Goal: Task Accomplishment & Management: Manage account settings

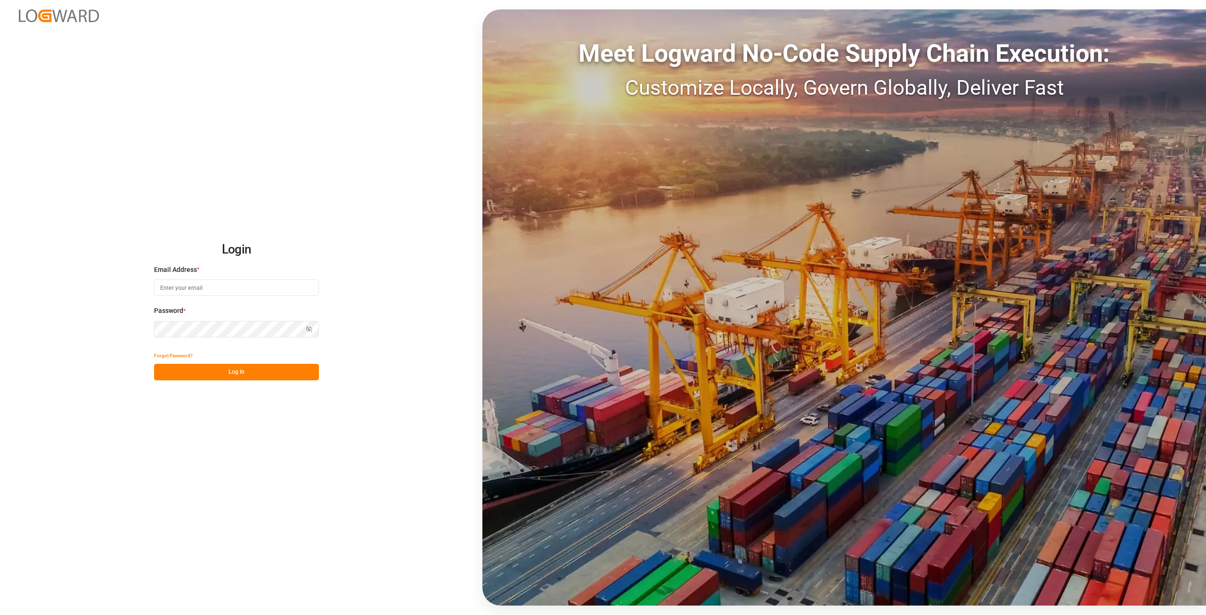
type input "[PERSON_NAME][EMAIL_ADDRESS][DOMAIN_NAME]"
click at [122, 322] on div "Login Email Address * alexander.schoeps@leschaco.com Password * Show password F…" at bounding box center [603, 307] width 1206 height 615
click at [309, 328] on icon "button" at bounding box center [309, 329] width 7 height 7
click at [188, 373] on button "Log In" at bounding box center [236, 372] width 165 height 16
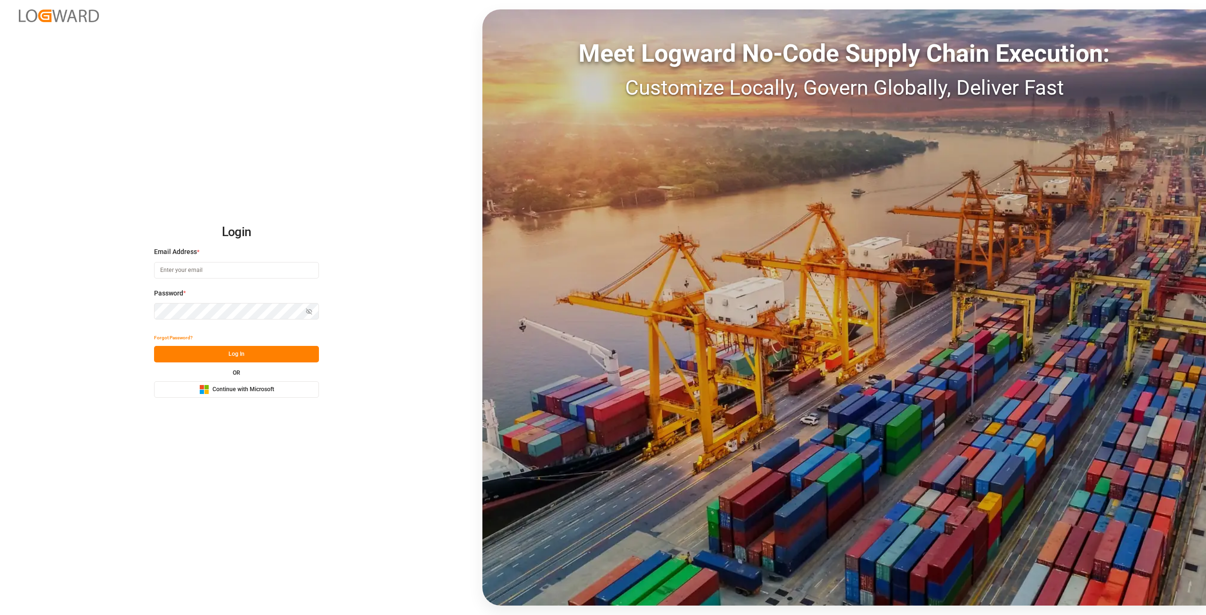
type input "[PERSON_NAME][EMAIL_ADDRESS][DOMAIN_NAME]"
click at [16, 316] on div "Login Email Address * [PERSON_NAME][EMAIL_ADDRESS][DOMAIN_NAME] Password * Show…" at bounding box center [603, 307] width 1206 height 615
click at [181, 360] on button "Log In" at bounding box center [236, 354] width 165 height 16
click at [306, 310] on icon "button" at bounding box center [309, 311] width 7 height 7
click at [201, 355] on button "Log In" at bounding box center [236, 354] width 165 height 16
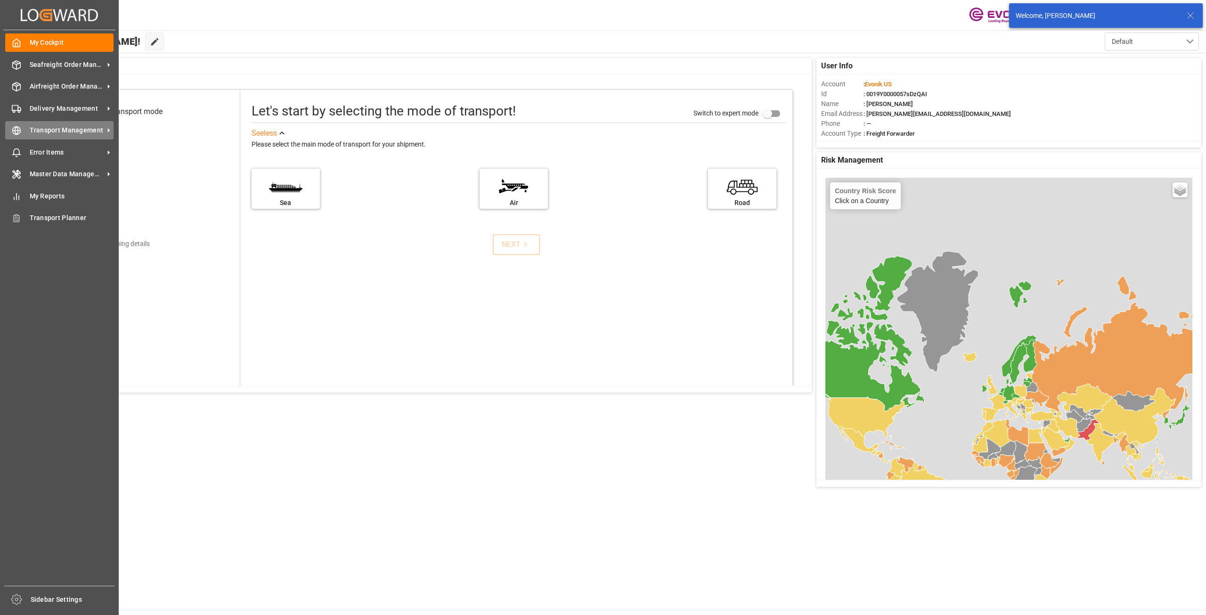
click at [58, 139] on div "Transport Management Transport Management" at bounding box center [59, 130] width 108 height 18
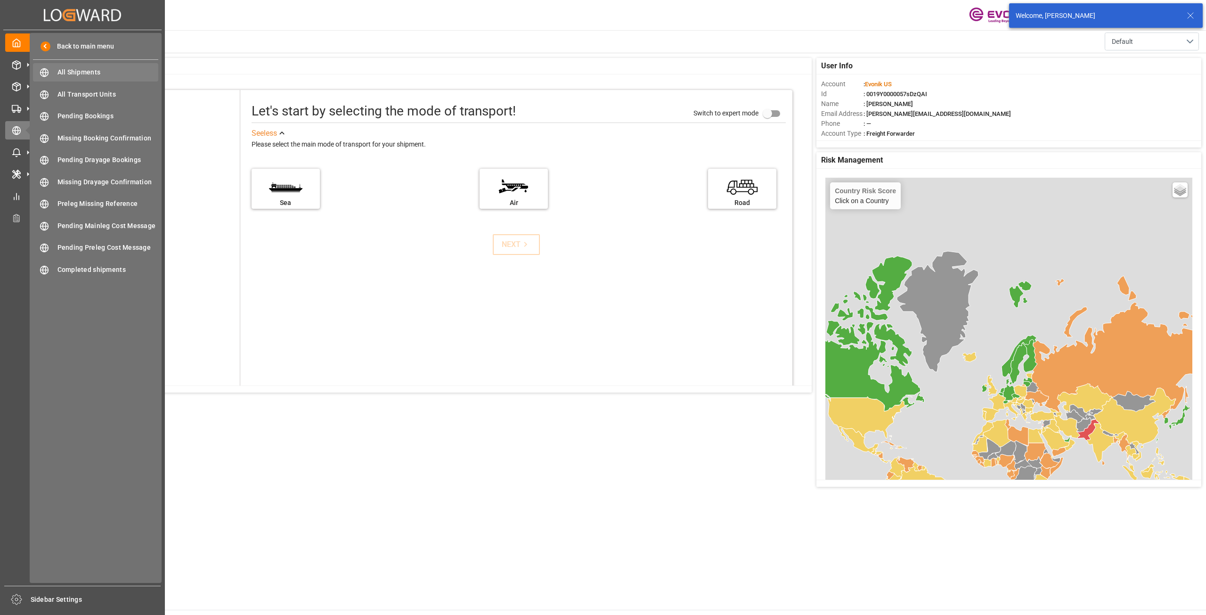
click at [132, 80] on div "All Shipments All Shipments" at bounding box center [95, 72] width 125 height 18
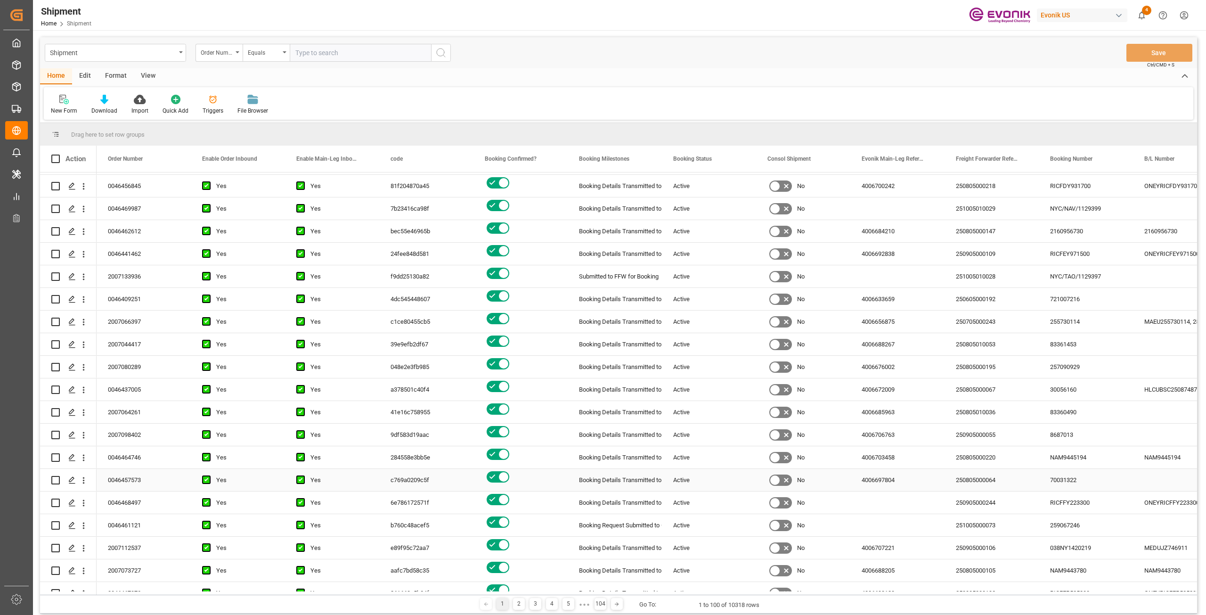
scroll to position [1744, 0]
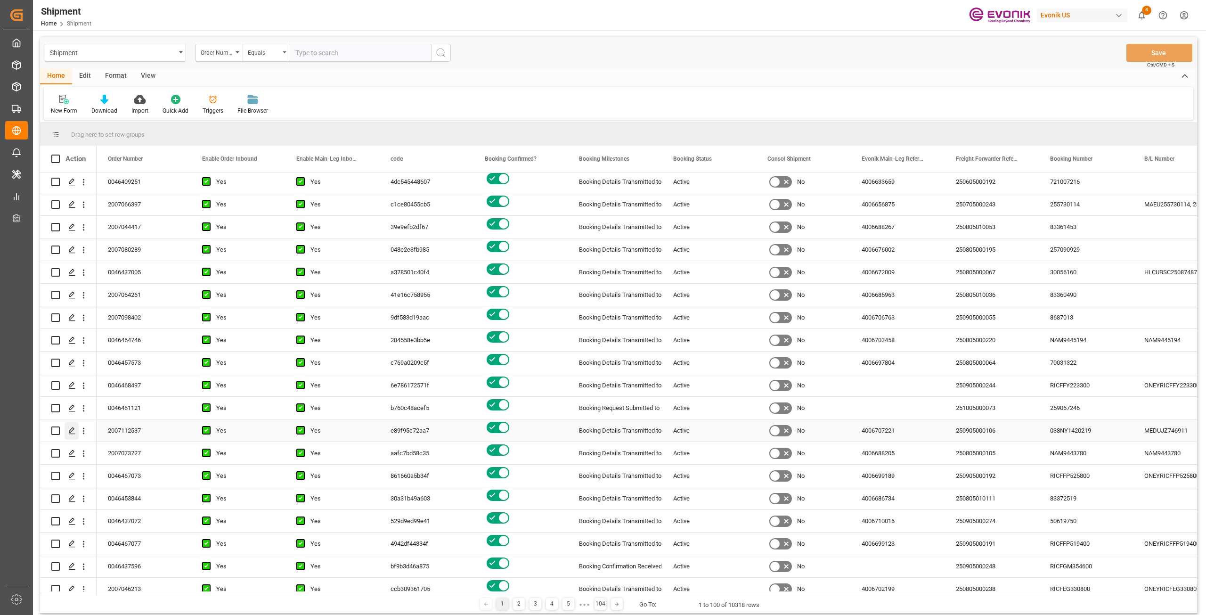
click at [75, 432] on icon "Press SPACE to select this row." at bounding box center [72, 431] width 8 height 8
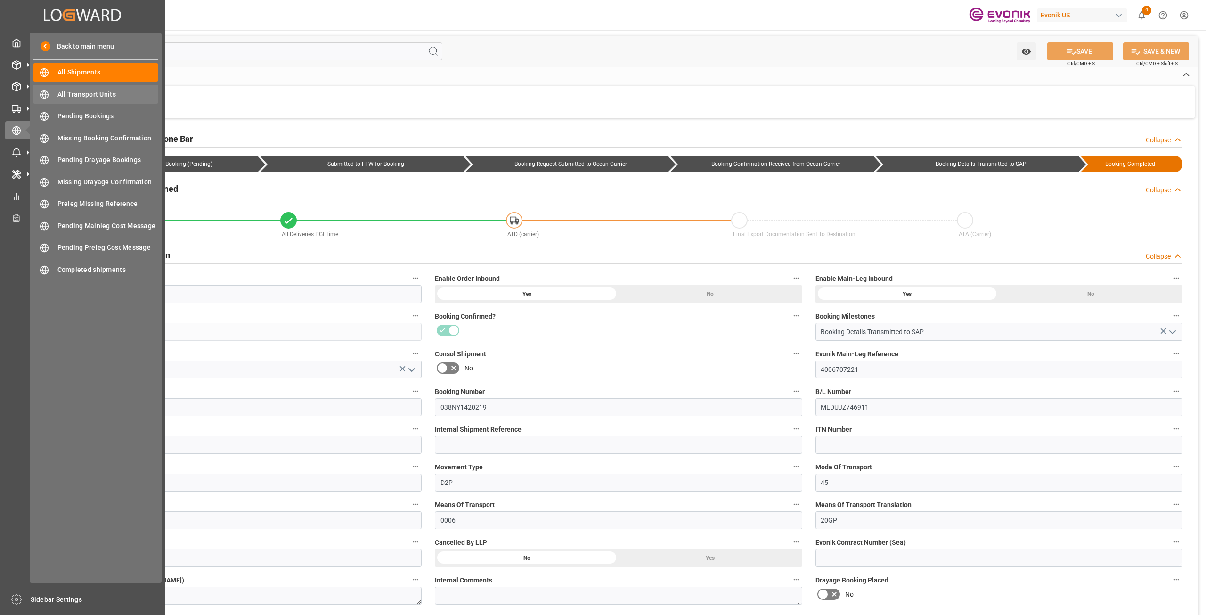
click at [105, 96] on span "All Transport Units" at bounding box center [107, 95] width 101 height 10
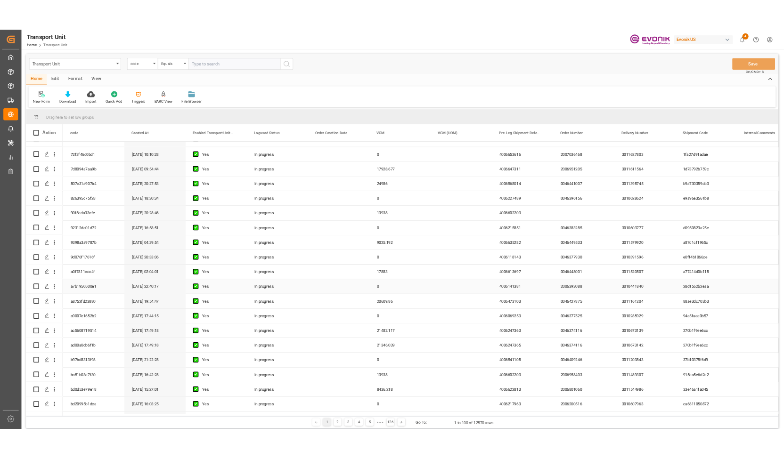
scroll to position [754, 0]
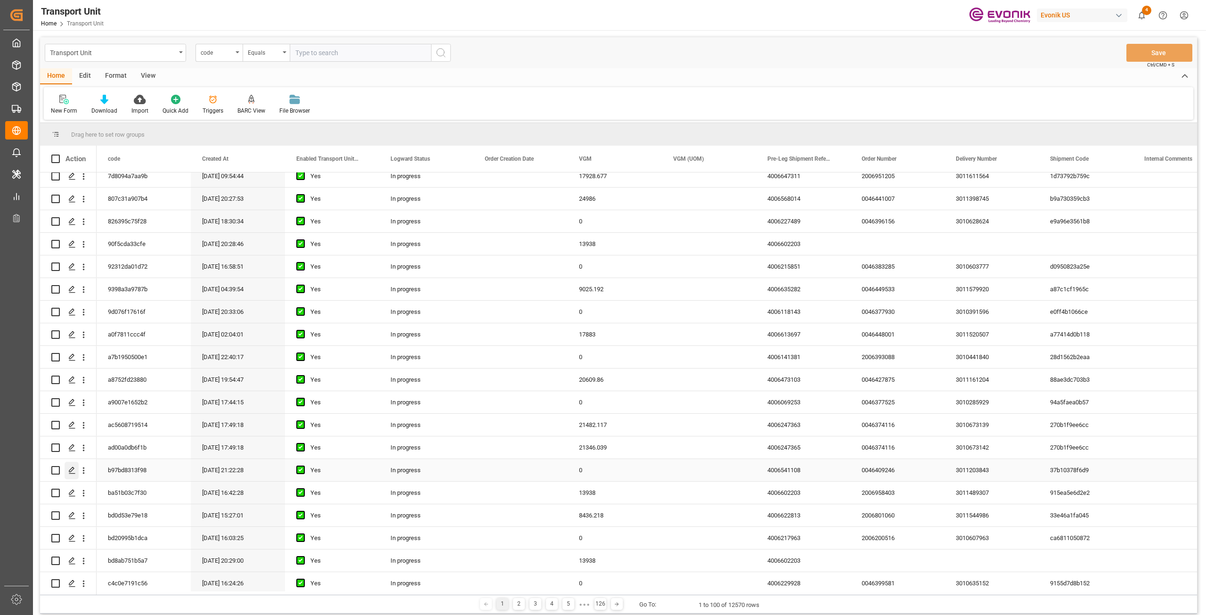
click at [70, 473] on icon "Press SPACE to select this row." at bounding box center [72, 471] width 8 height 8
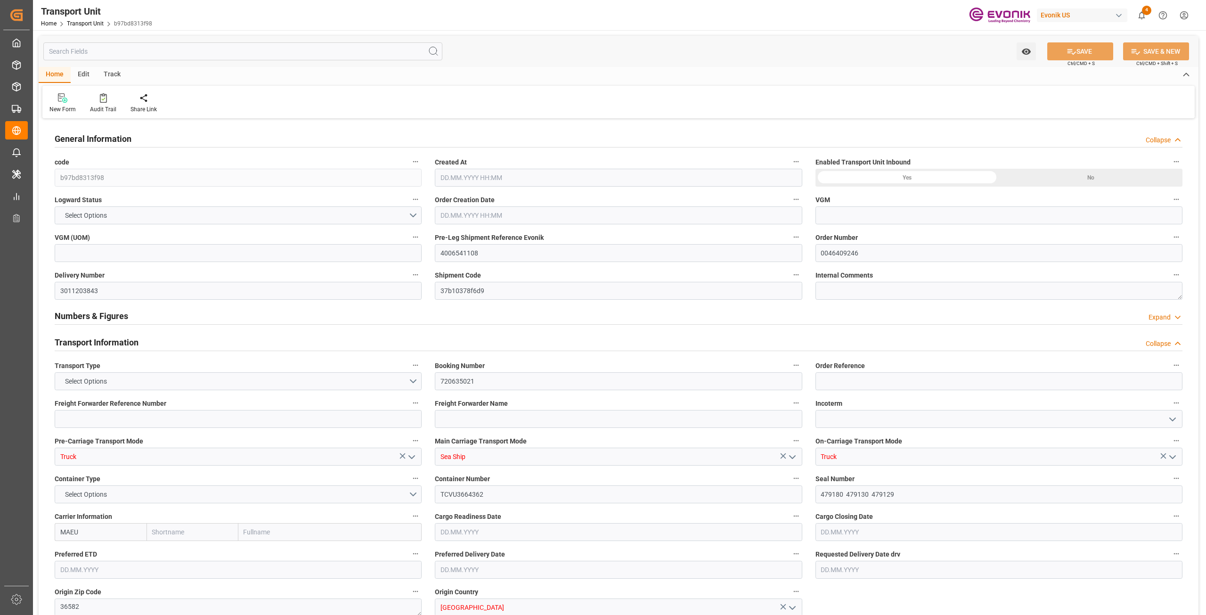
type input "0"
type input "Maersk"
type input "Maersk Line AS"
type input "USMOB"
type input "BEANR"
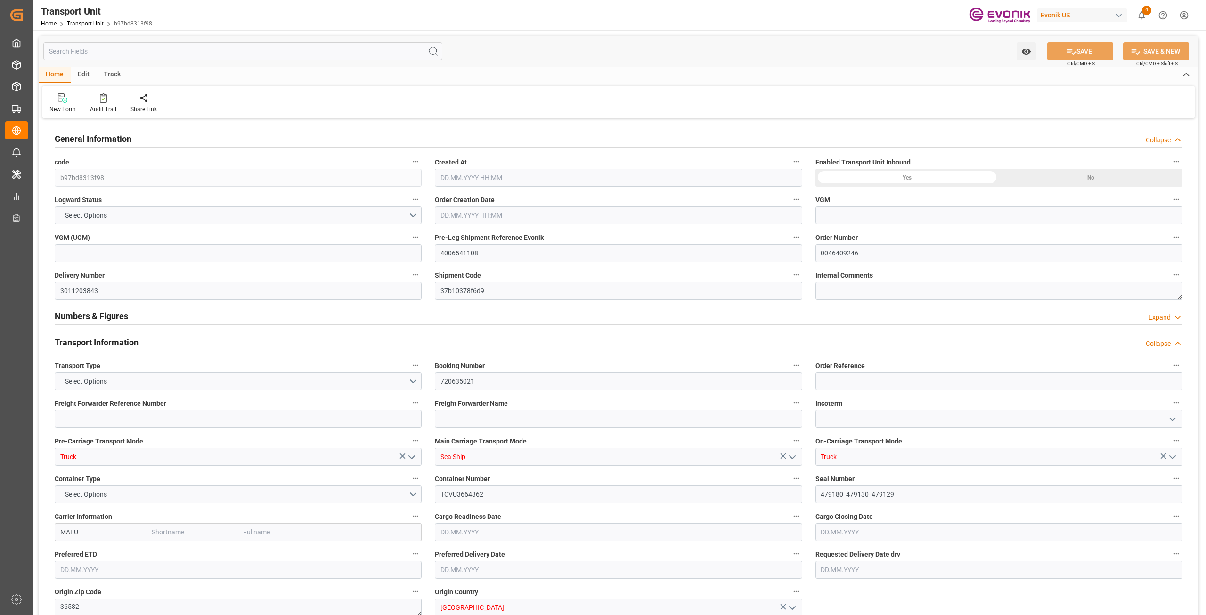
type input "9231262"
type input "USMOB"
type input "BEANR"
type input "9231262"
type input "36061"
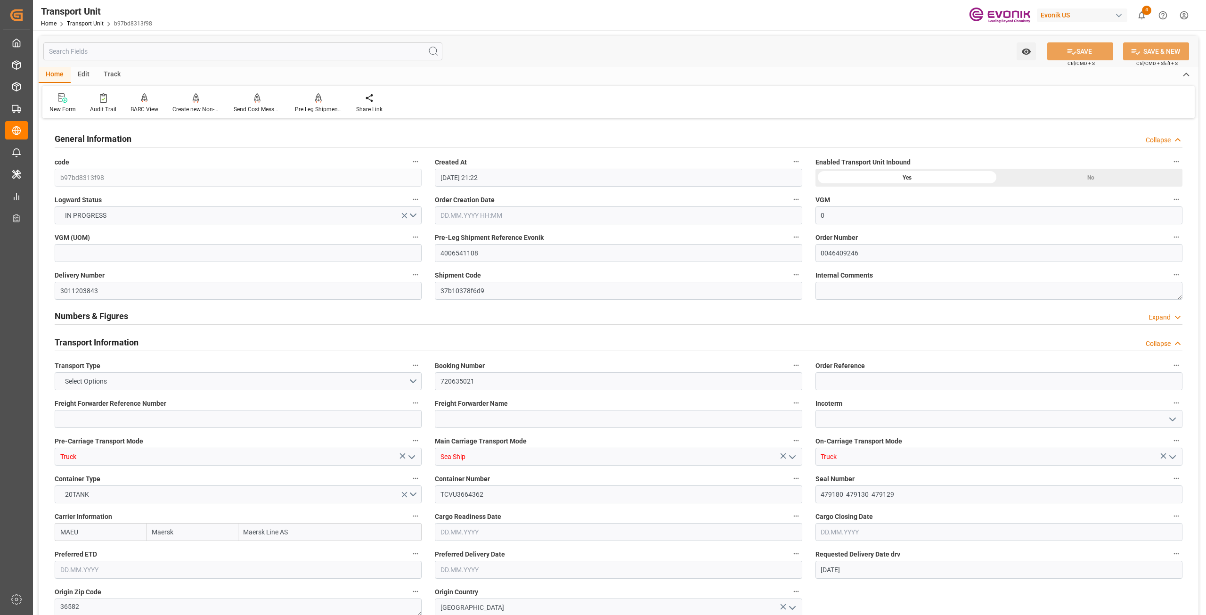
type input "[DATE] 21:22"
type input "[DATE]"
type input "[DATE] 15:58"
type input "[DATE] 00:00"
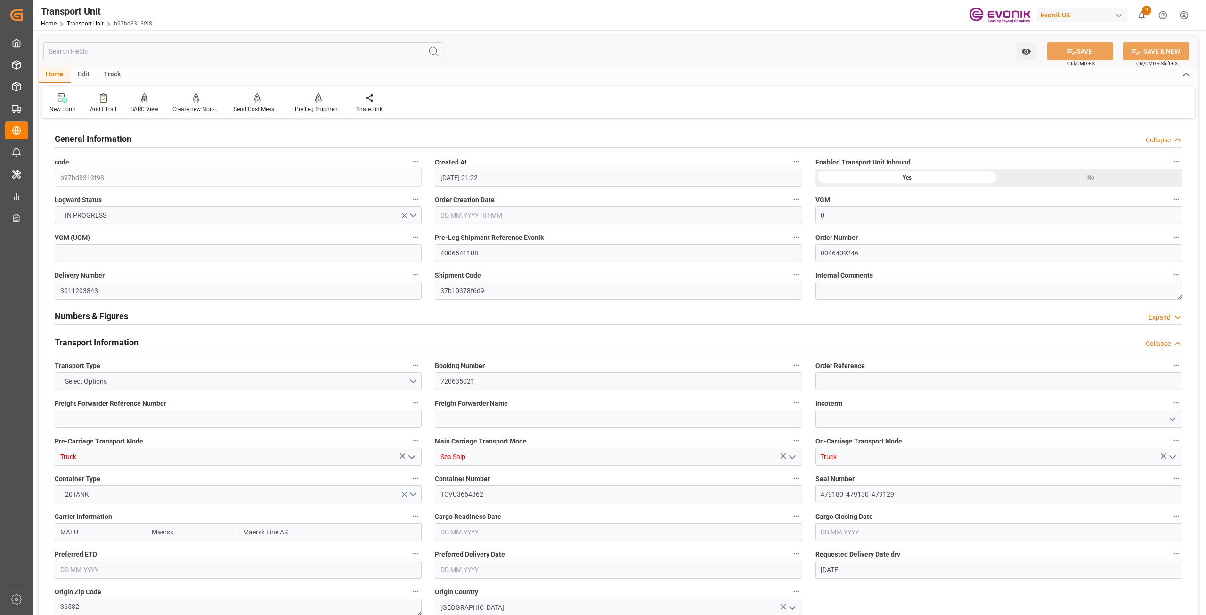
type input "[DATE] 21:32"
type input "[DATE] 00:00"
type input "[DATE] 11:00"
type input "[DATE] 17:32"
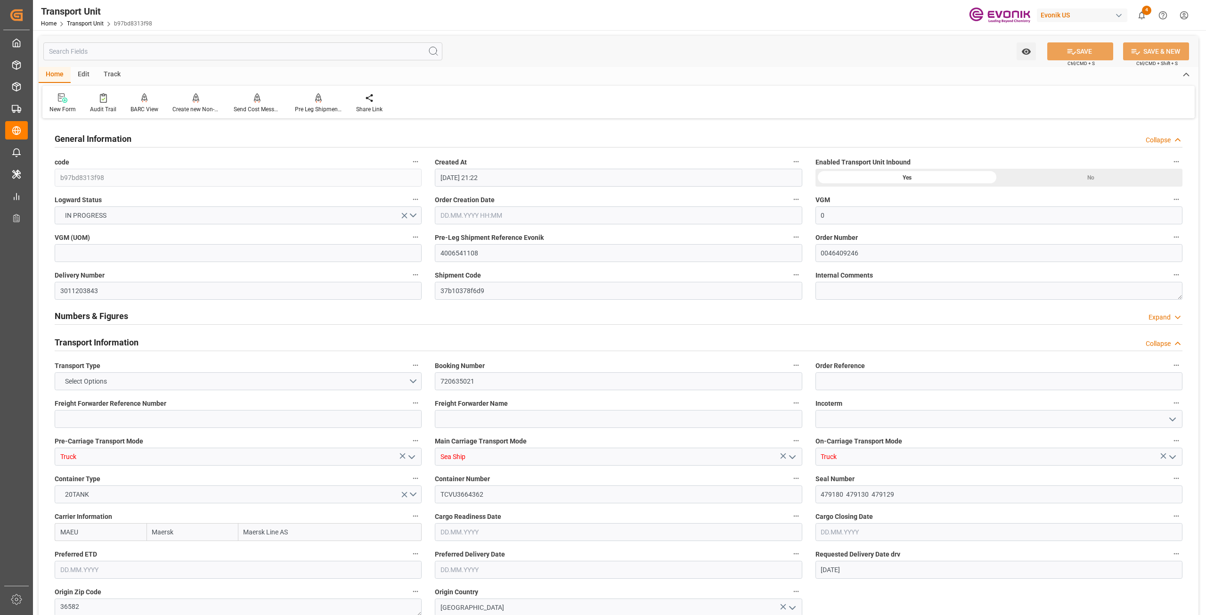
type input "[DATE] 00:00"
type input "[DATE]"
type input "[DATE] 11:37"
type input "[DATE] 21:22"
type input "[DATE] 20:44"
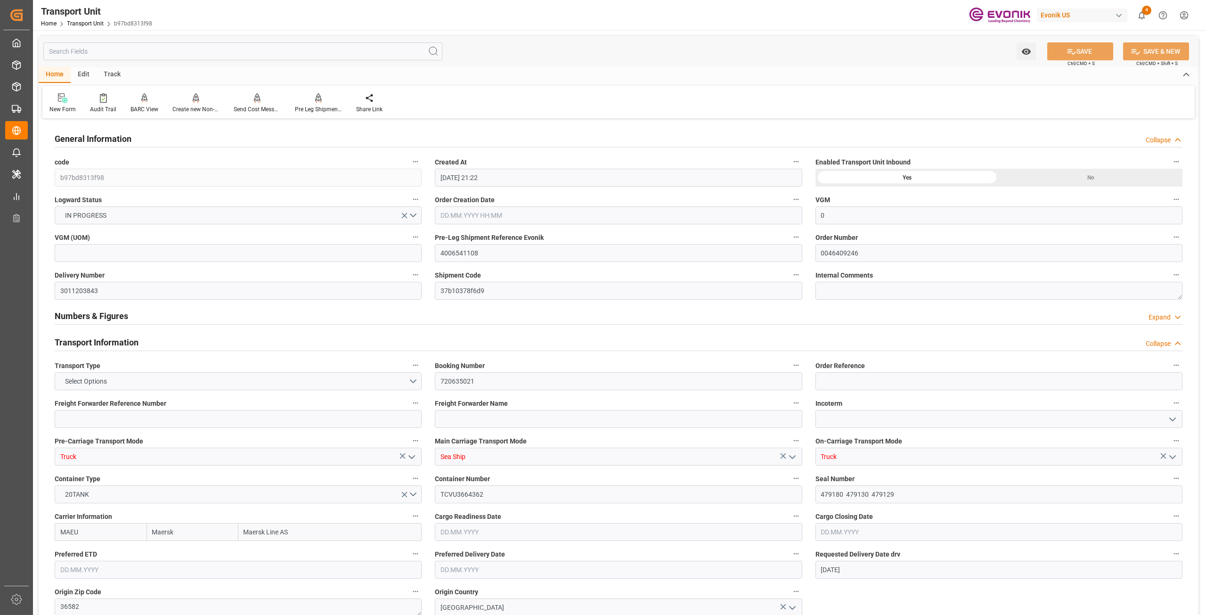
type input "[DATE] 15:00"
click at [116, 72] on div "Track" at bounding box center [112, 75] width 31 height 16
click at [61, 99] on icon at bounding box center [60, 100] width 9 height 7
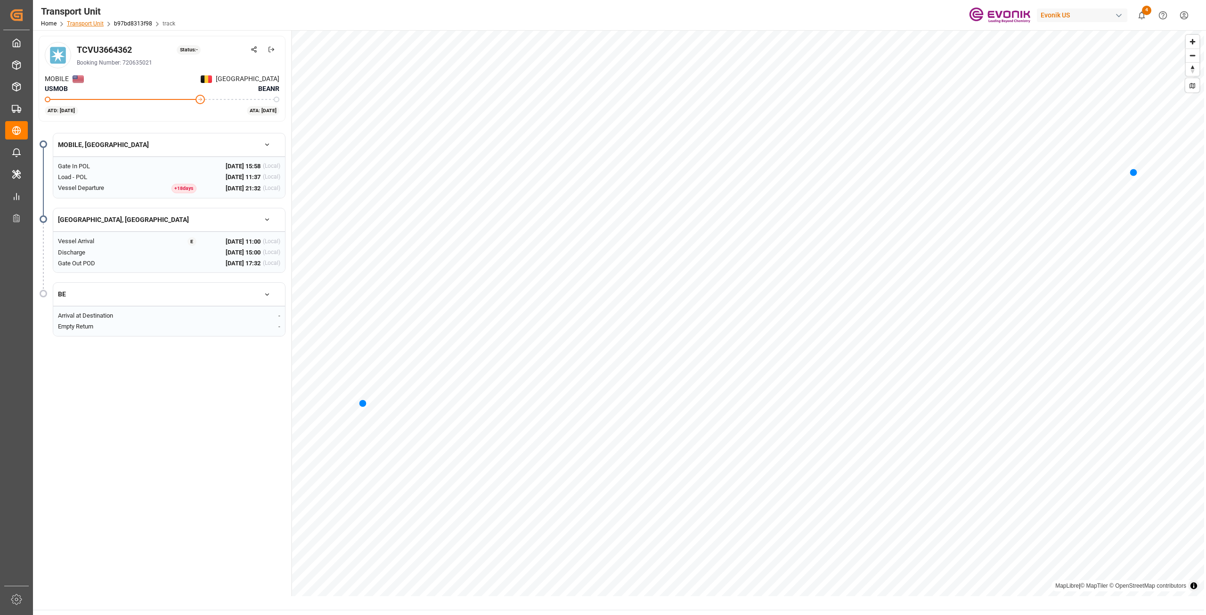
click at [86, 21] on link "Transport Unit" at bounding box center [85, 23] width 37 height 7
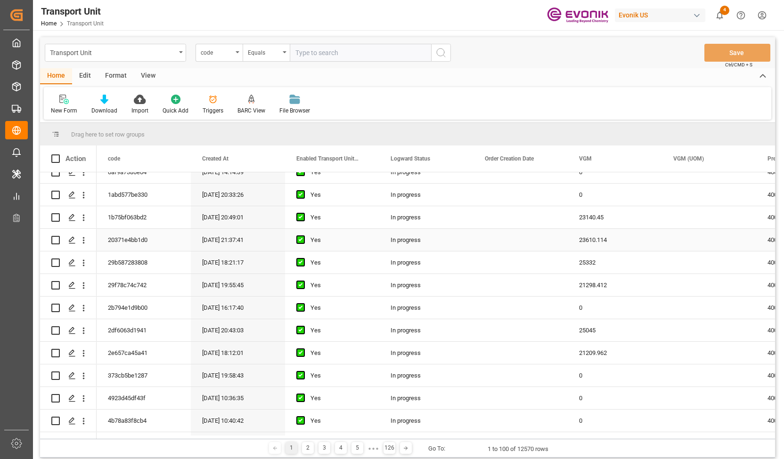
scroll to position [518, 0]
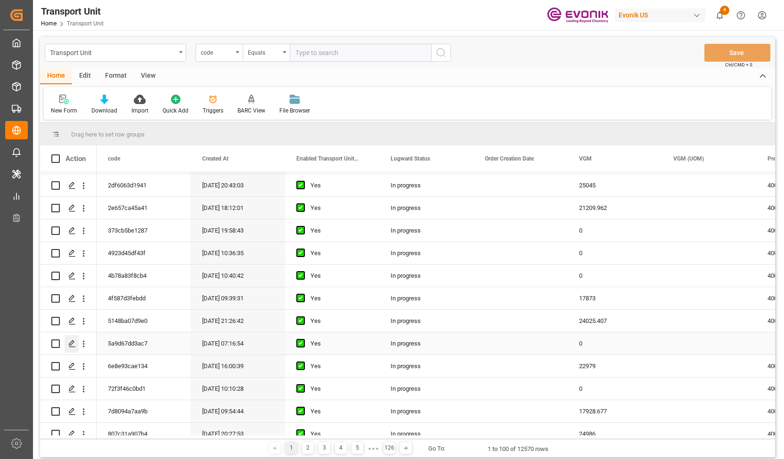
click at [74, 347] on icon "Press SPACE to select this row." at bounding box center [72, 344] width 8 height 8
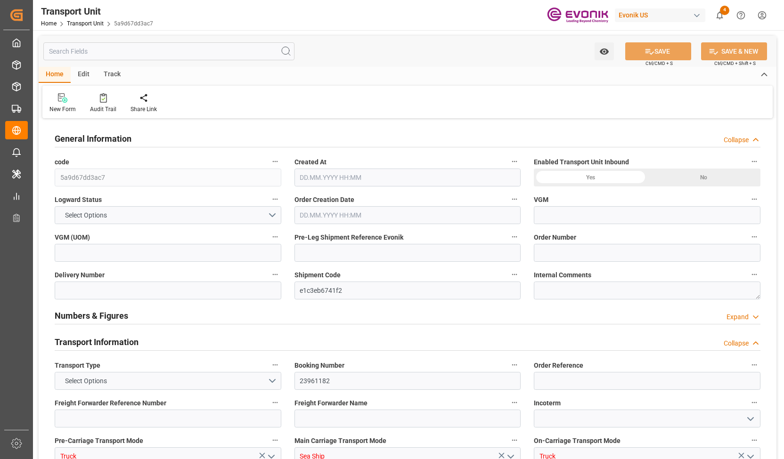
type input "0"
type input "Hapag [PERSON_NAME]"
type input "Hapag [PERSON_NAME] Aktiengesellschaft"
type input "USSAV"
type input "CNSHA"
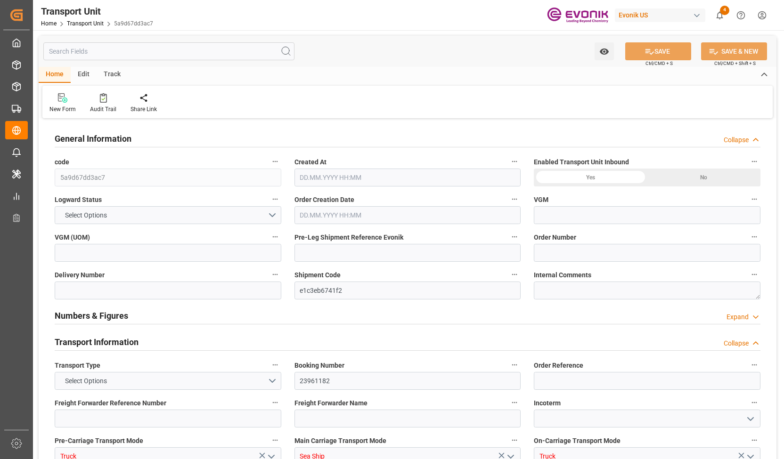
type input "9941142"
type input "0"
type input "[DATE] 07:16"
type input "[DATE]"
type input "[DATE] 23:54"
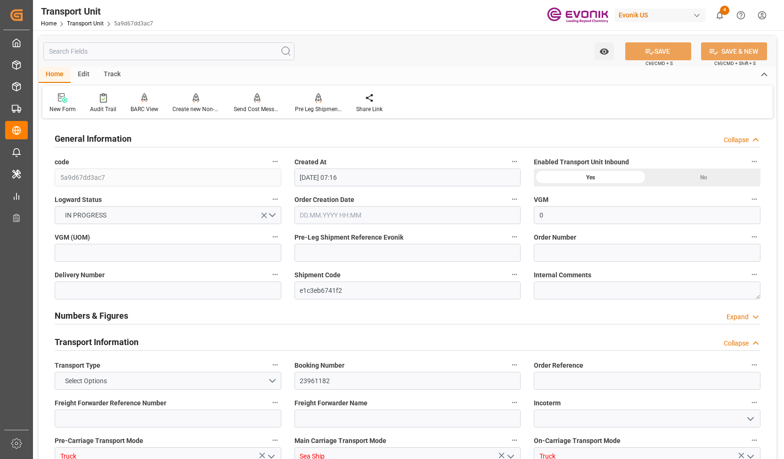
type input "[DATE] 12:05"
type input "[DATE] 13:04"
type input "[DATE] 00:00"
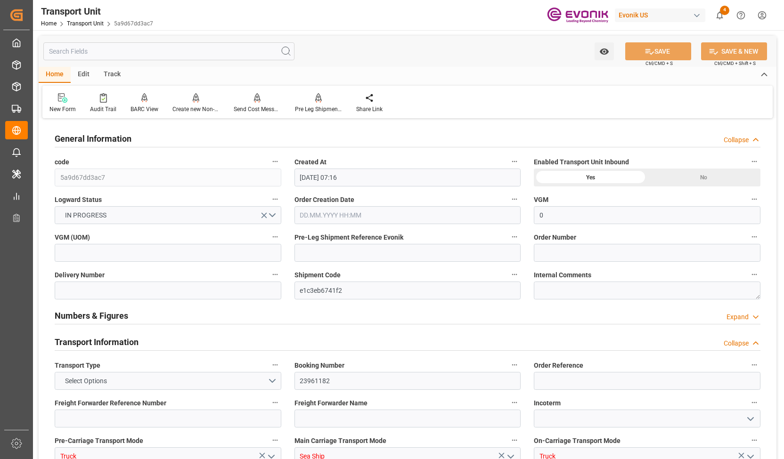
type input "[DATE] 00:00"
type input "[DATE] 08:42"
click at [121, 77] on div "Track" at bounding box center [112, 75] width 31 height 16
click at [67, 107] on div "Tracking" at bounding box center [60, 109] width 22 height 8
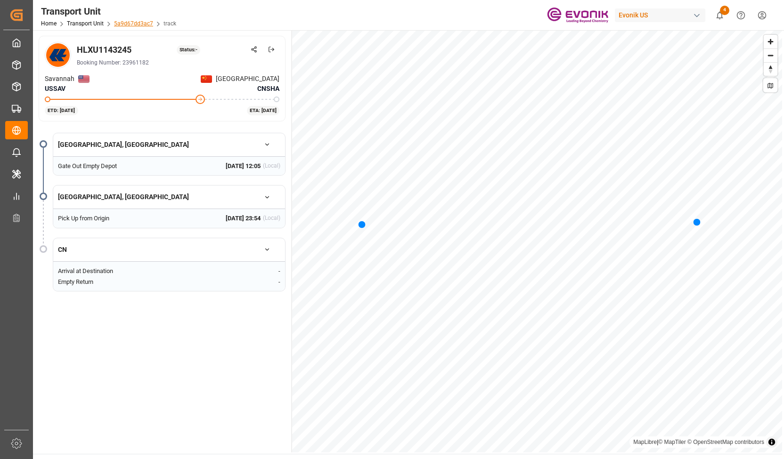
click at [123, 23] on link "5a9d67dd3ac7" at bounding box center [133, 23] width 39 height 7
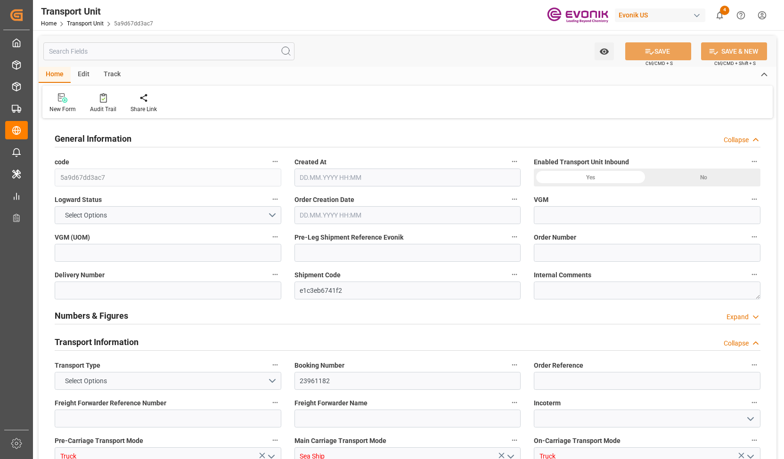
type input "5a9d67dd3ac7"
type input "e1c3eb6741f2"
type input "23961182"
type input "Truck"
type input "Sea Ship"
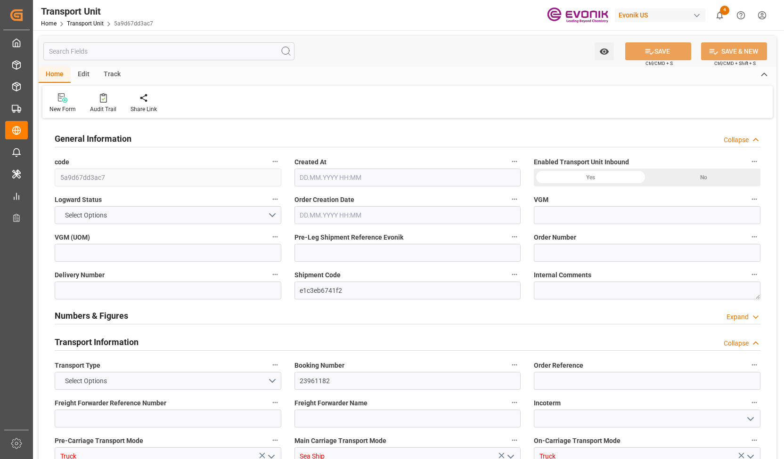
type input "Truck"
type input "HLXU1143245"
type input "037147"
type input "HLCU"
type textarea "42029"
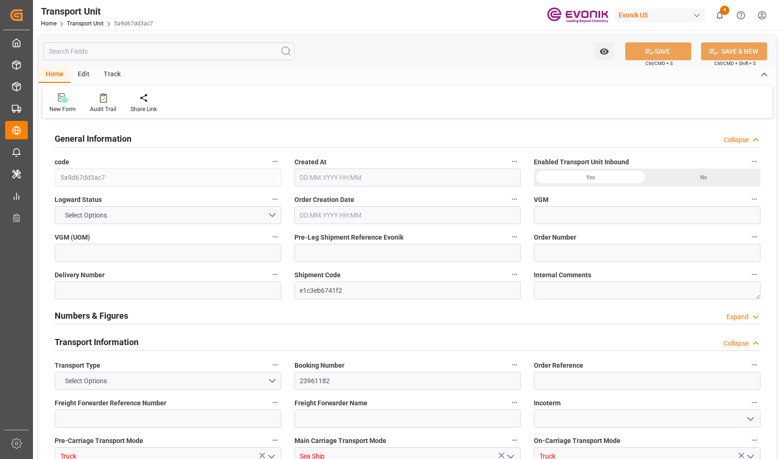
type input "[GEOGRAPHIC_DATA]"
type textarea "200032"
type input "[GEOGRAPHIC_DATA]"
type input "Savannah"
type input "[GEOGRAPHIC_DATA]"
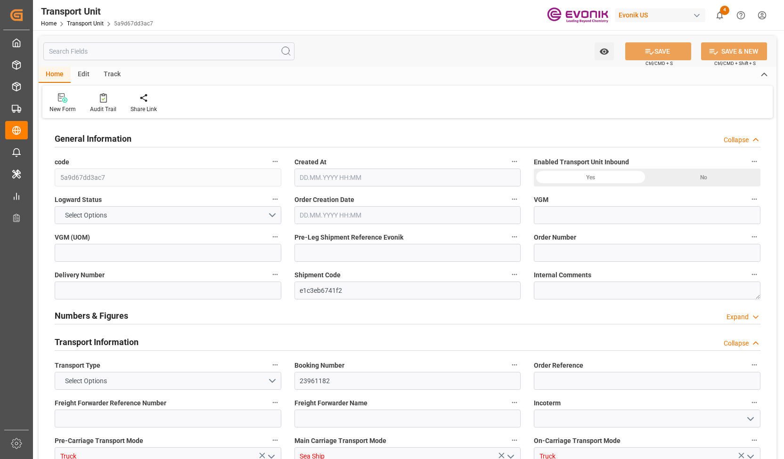
type input "WAN HAI A13"
type input "W005"
type textarea "No Deliveries found"
type input "[GEOGRAPHIC_DATA]"
type input "US"
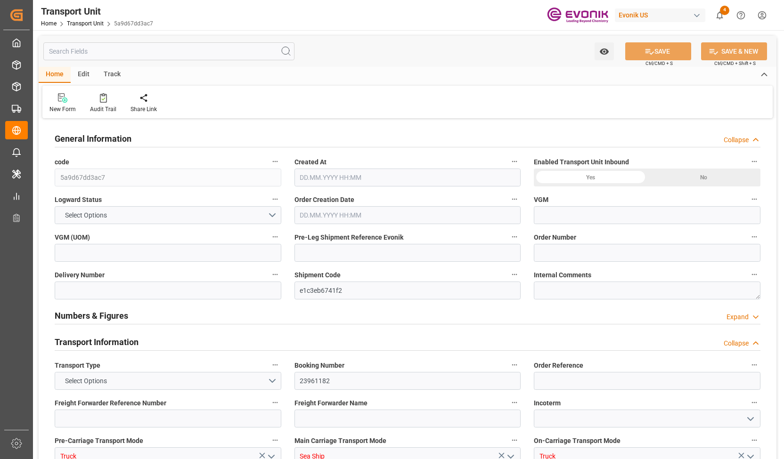
type input "TRUCK"
type input "[GEOGRAPHIC_DATA]"
type input "US"
type input "RAIL"
type input "0"
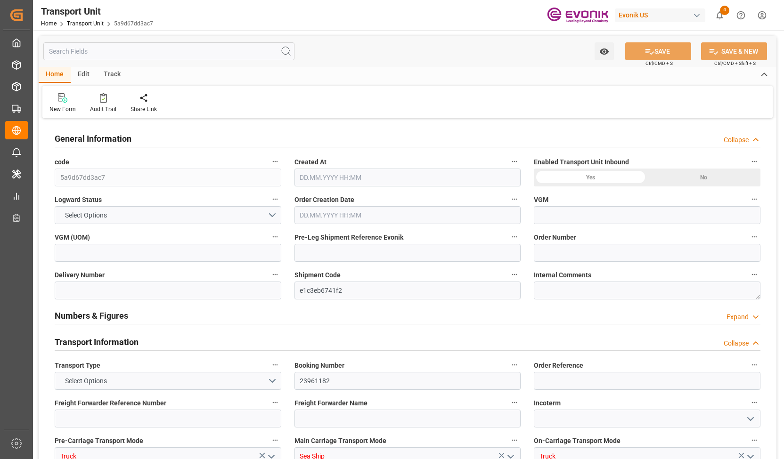
type input "Hapag [PERSON_NAME]"
type input "Hapag [PERSON_NAME] Aktiengesellschaft"
type input "USSAV"
type input "CNSHA"
type input "9941142"
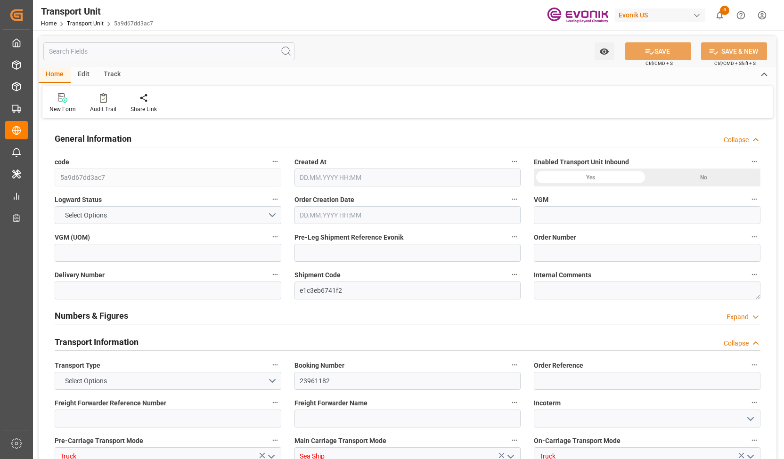
type input "0"
type input "[DATE] 07:16"
type input "[DATE]"
type input "[DATE] 23:54"
type input "[DATE] 12:05"
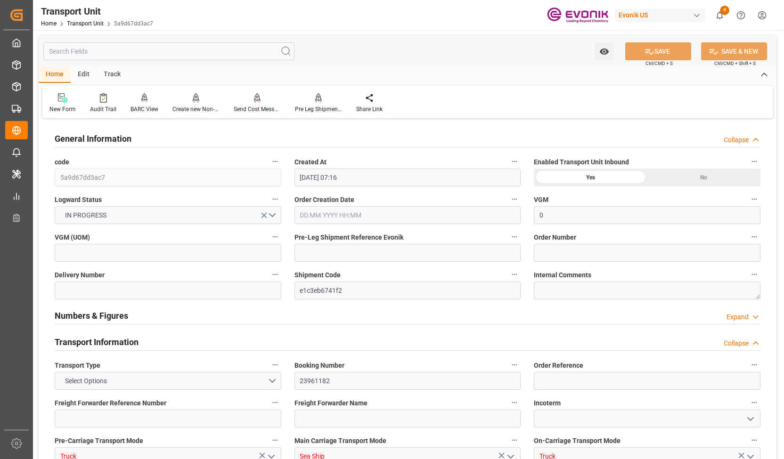
type input "[DATE] 13:04"
type input "[DATE] 00:00"
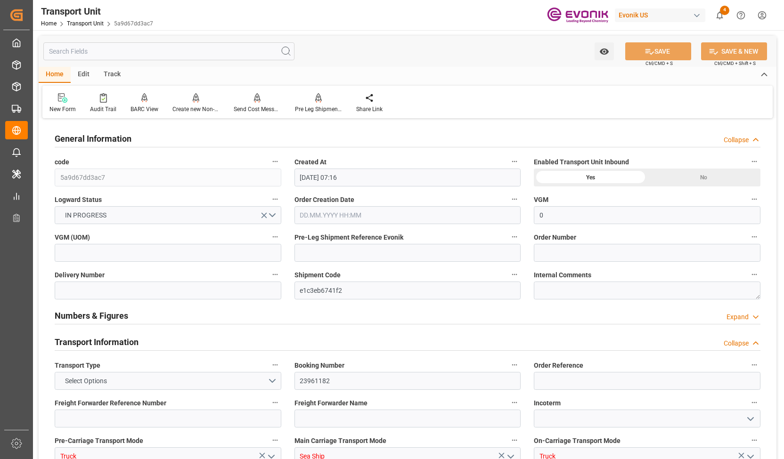
type input "[DATE] 00:00"
type input "[DATE] 08:42"
click at [81, 26] on link "Transport Unit" at bounding box center [85, 23] width 37 height 7
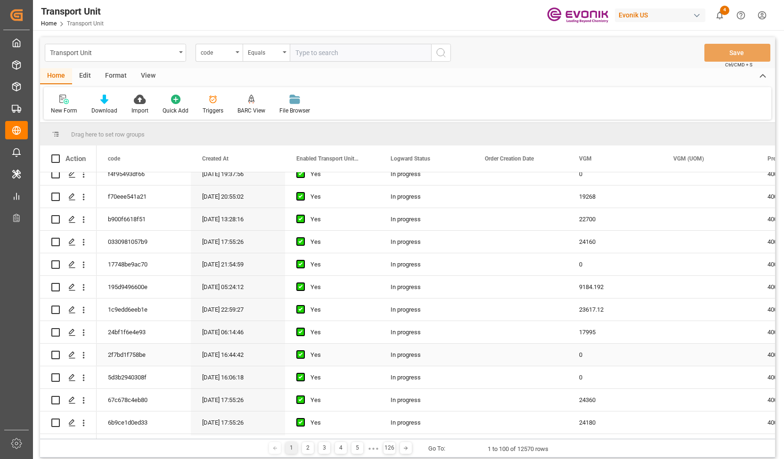
scroll to position [1414, 0]
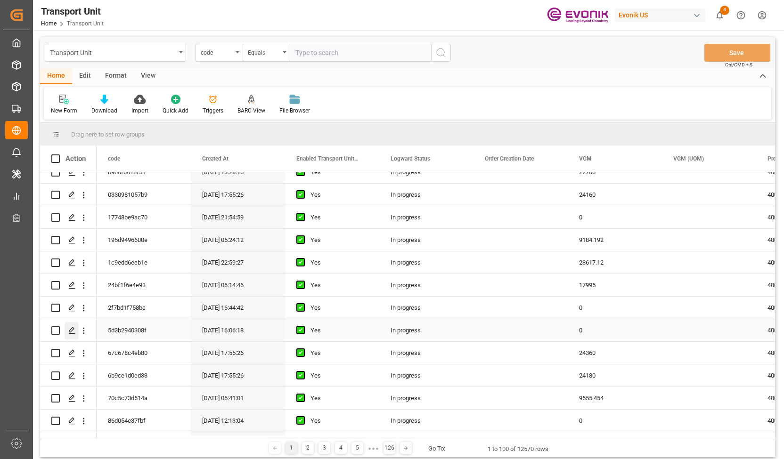
click at [73, 328] on icon "Press SPACE to select this row." at bounding box center [72, 331] width 8 height 8
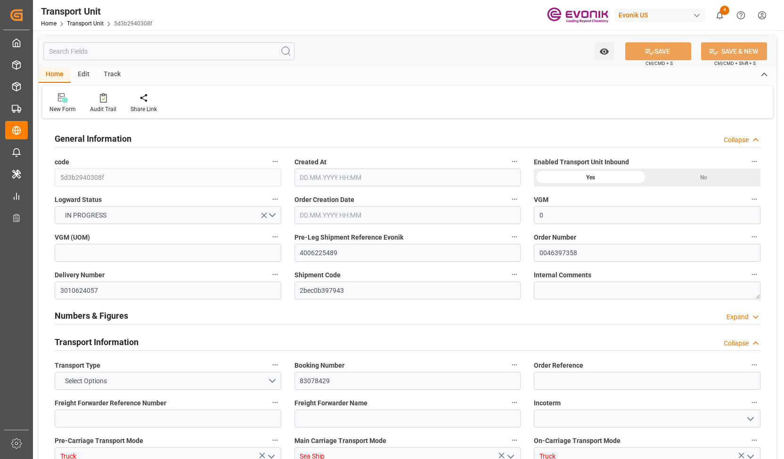
type input "0"
type input "Shipco Transport Inc"
type input "Leschaco Inc."
type input "USLAX"
type input "KRPUS"
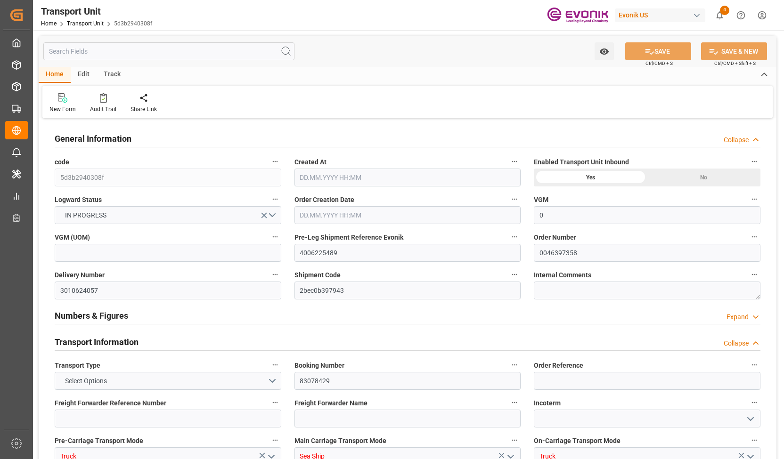
type input "9629902"
type input "USLAX"
type input "KRPUS"
type input "9629902"
type input "4066"
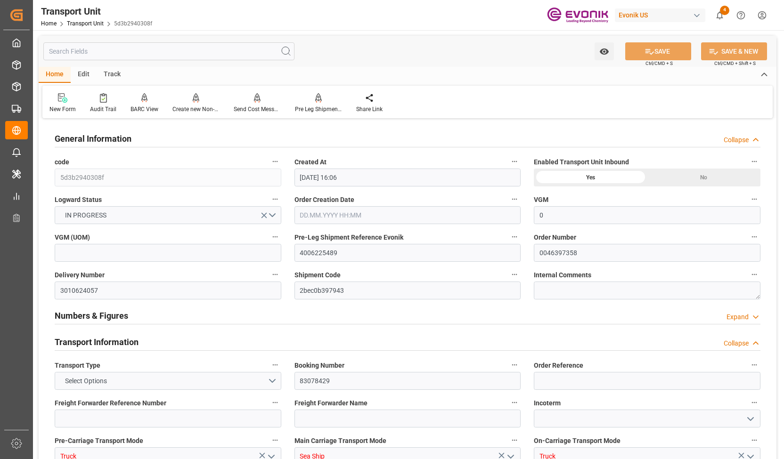
type input "[DATE] 16:06"
type input "[DATE]"
type input "[DATE] 00:00"
type input "[DATE] 18:28"
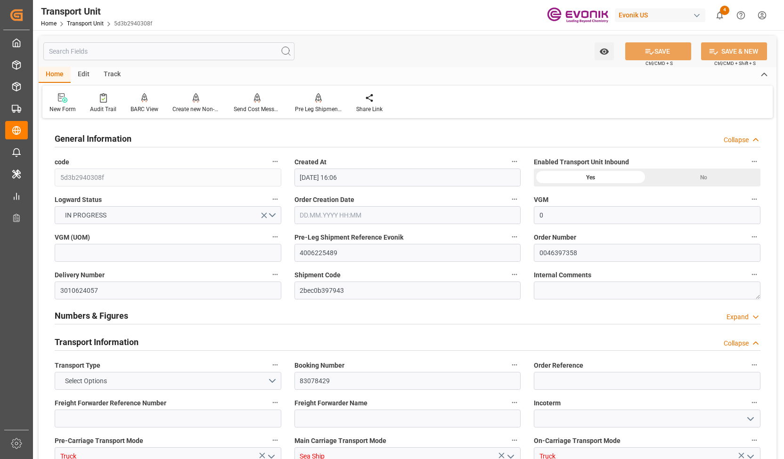
type input "[DATE] 00:00"
type input "[DATE] 14:00"
type input "[DATE] 10:00"
type input "[DATE] 19:21"
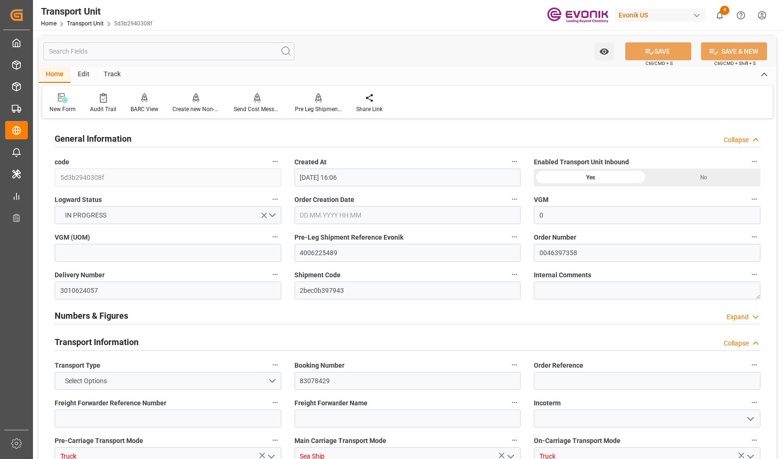
type input "[DATE] 16:31"
click at [112, 72] on div "Track" at bounding box center [112, 75] width 31 height 16
click at [64, 105] on div "Tracking" at bounding box center [60, 103] width 36 height 21
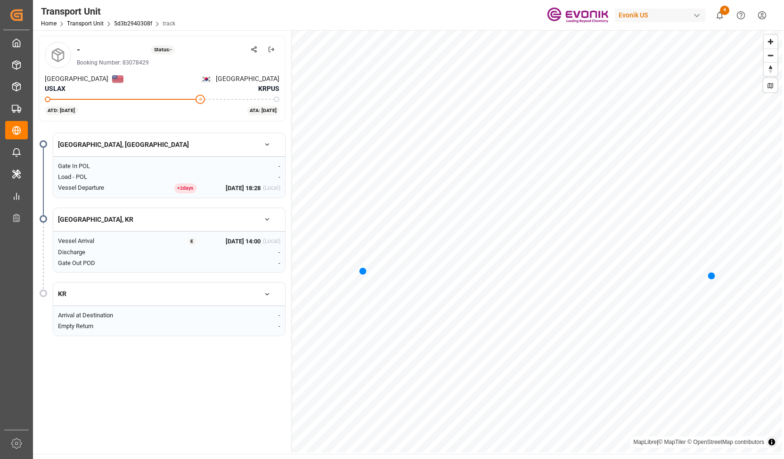
click at [192, 240] on div "E" at bounding box center [192, 241] width 9 height 9
click at [264, 292] on icon "button" at bounding box center [267, 294] width 7 height 7
click at [265, 295] on button "button" at bounding box center [267, 294] width 26 height 16
click at [97, 25] on link "Transport Unit" at bounding box center [85, 23] width 37 height 7
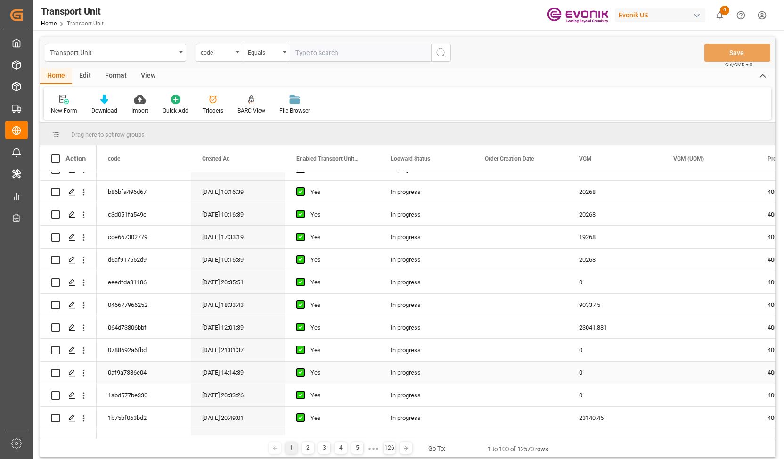
scroll to position [377, 0]
click at [341, 447] on div "4" at bounding box center [341, 448] width 12 height 12
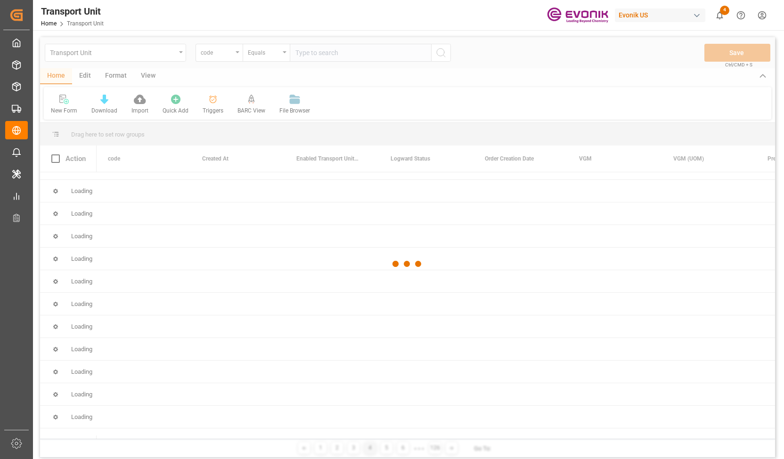
scroll to position [0, 0]
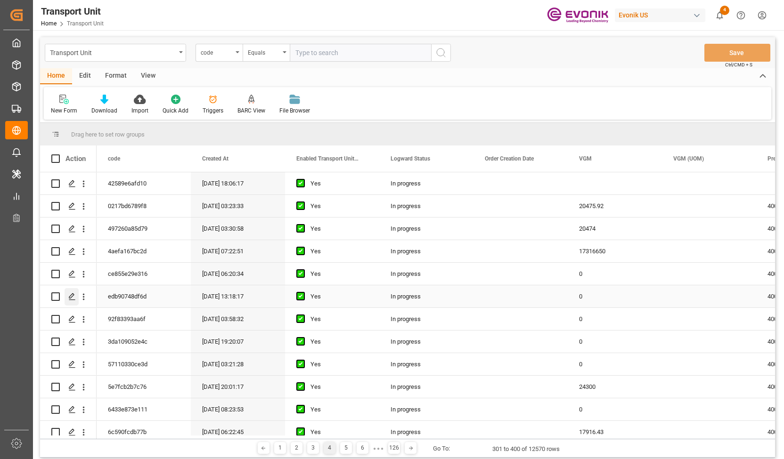
click at [71, 303] on div "Press SPACE to select this row." at bounding box center [72, 296] width 14 height 17
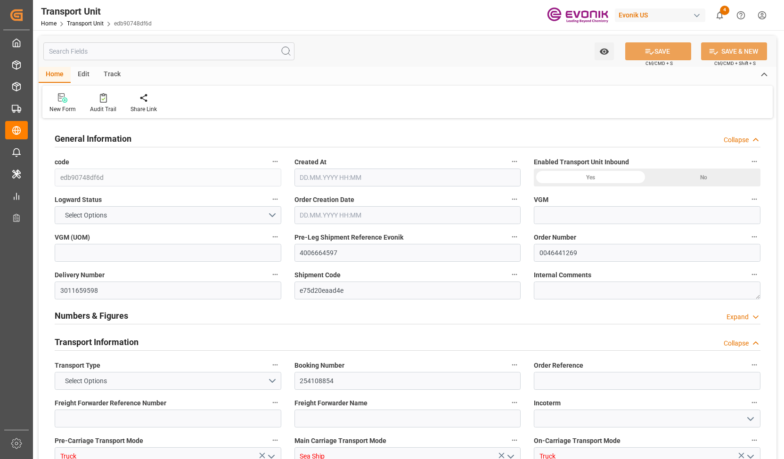
type input "0"
type input "Maersk"
type input "Maersk Line AS"
type input "USMOB"
type input "BEANR"
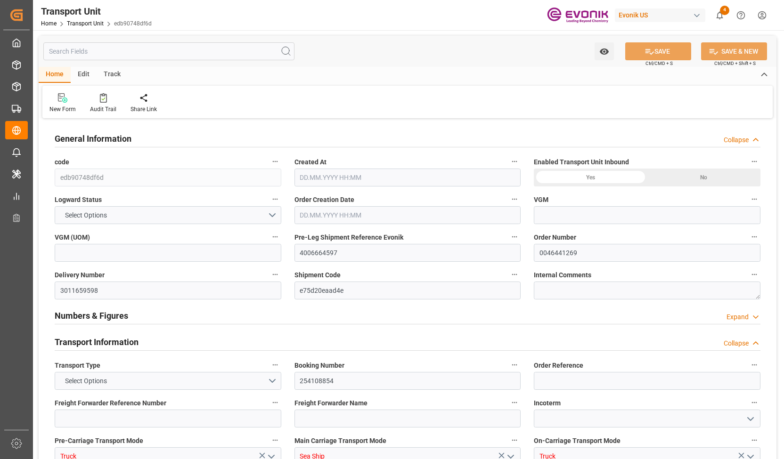
type input "9334662"
type input "USMOB"
type input "BEANR"
type input "9355331"
type input "17607.2"
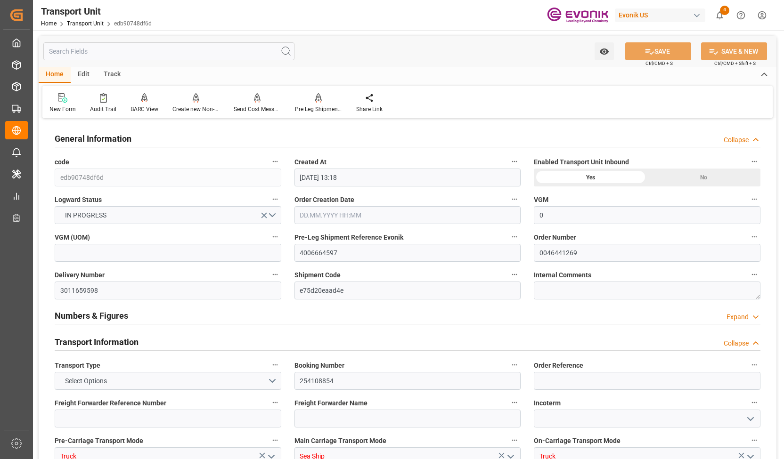
click at [115, 75] on div "Track" at bounding box center [112, 75] width 31 height 16
type input "[DATE] 13:18"
type input "[DATE]"
type input "[DATE] 05:00"
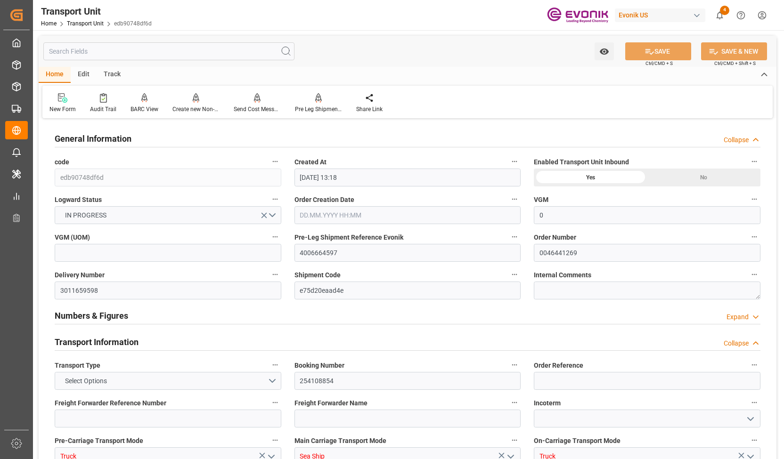
type input "[DATE] 12:50"
type input "[DATE] 00:00"
type input "[DATE] 06:41"
type input "[DATE] 00:00"
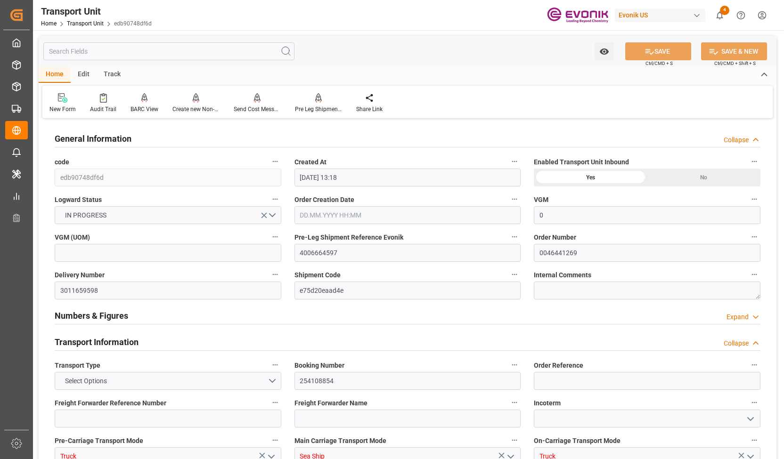
type input "[DATE] 00:00"
type input "[DATE] 17:00"
type input "[DATE]"
type input "[DATE] 05:00"
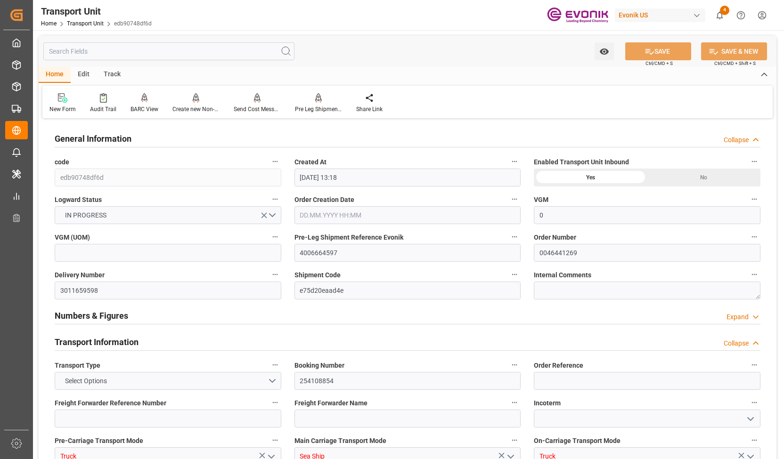
type input "[DATE] 21:05"
type input "[DATE] 06:00"
type input "[DATE] 07:21"
type input "[DATE] 21:00"
type input "[DATE] 00:00"
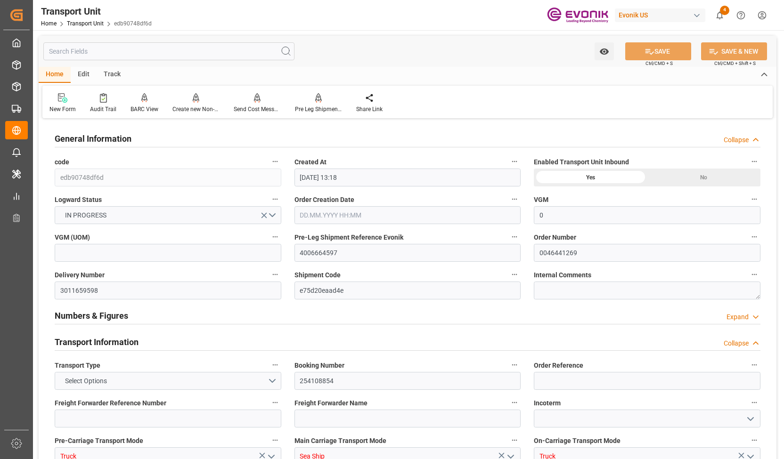
type input "[DATE] 06:39"
type input "[DATE] 10:47"
type input "[DATE] 23:06"
type input "[DATE] 06:00"
type input "[DATE] 04:04"
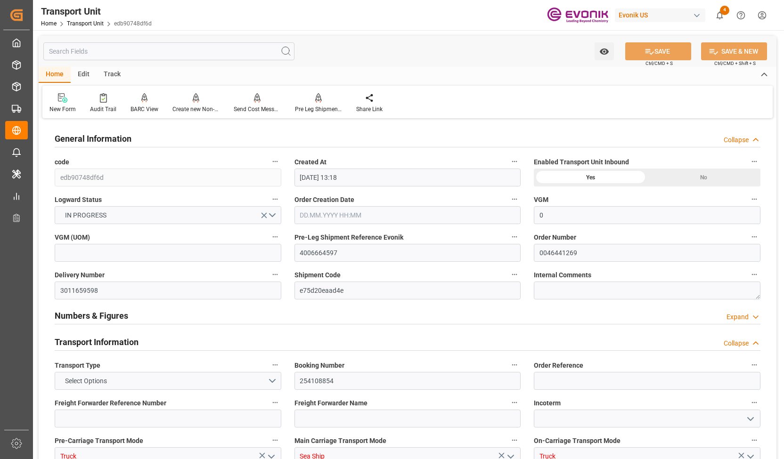
type input "[DATE] 07:00"
type input "[DATE] 06:12"
type input "[DATE] 12:51"
type input "[DATE] 10:24"
type input "[DATE] 08:50"
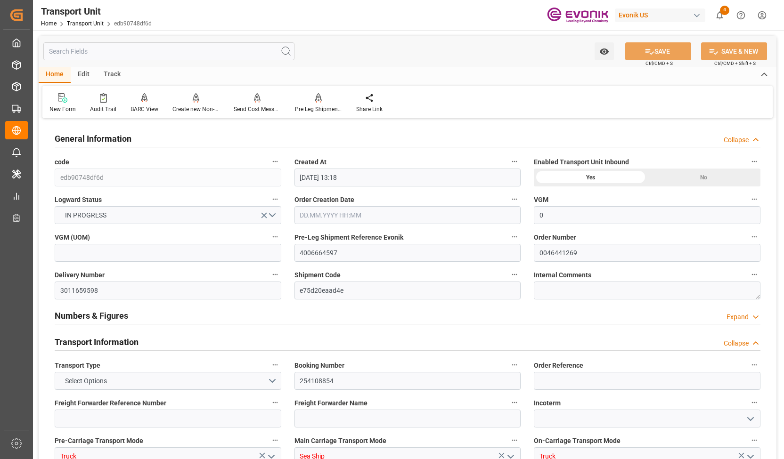
type input "[DATE] 18:00"
type input "[DATE] 13:41"
type input "[DATE] 10:30"
type input "[DATE] 02:37"
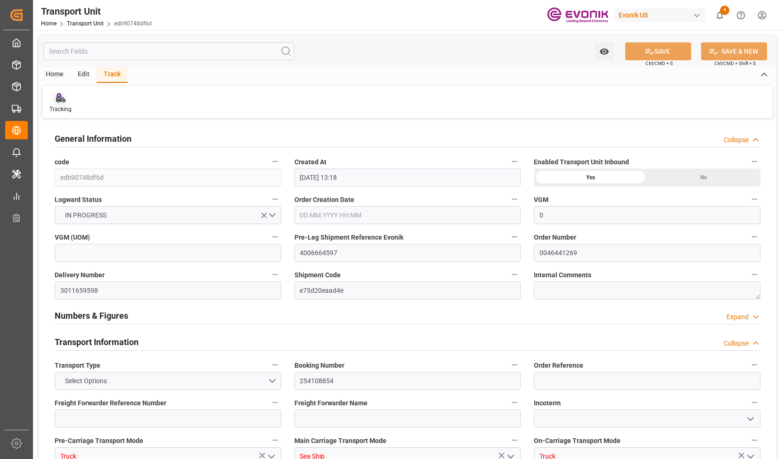
click at [58, 113] on div "Tracking" at bounding box center [60, 109] width 22 height 8
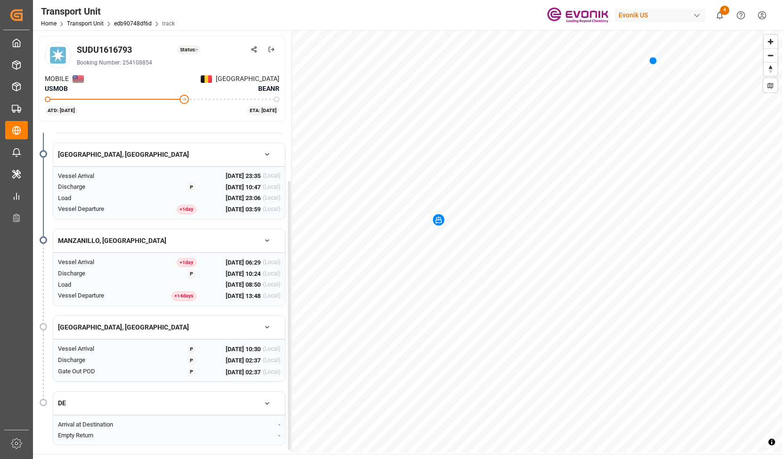
scroll to position [18, 0]
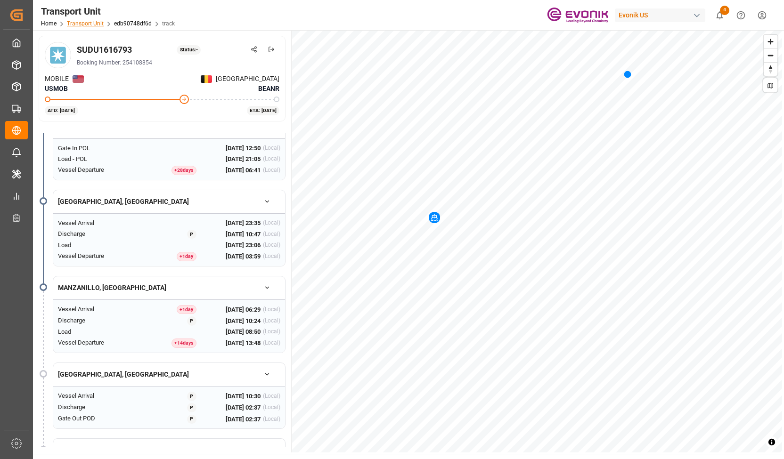
click at [93, 22] on link "Transport Unit" at bounding box center [85, 23] width 37 height 7
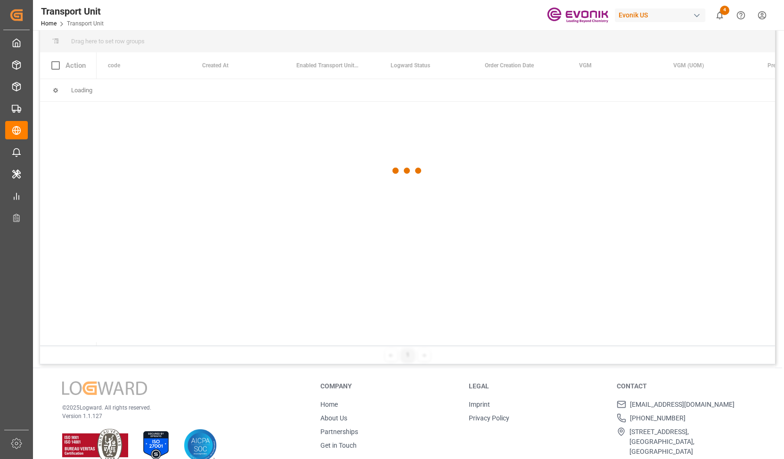
scroll to position [94, 0]
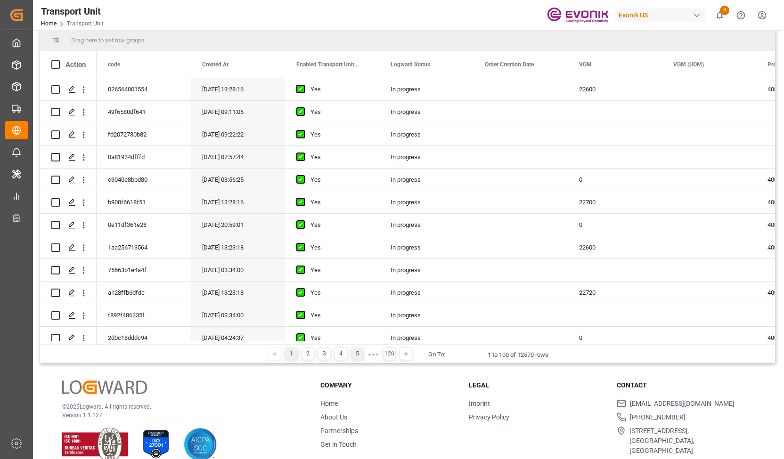
click at [358, 355] on div "5" at bounding box center [358, 354] width 12 height 12
click at [72, 292] on icon "Press SPACE to select this row." at bounding box center [72, 293] width 8 height 8
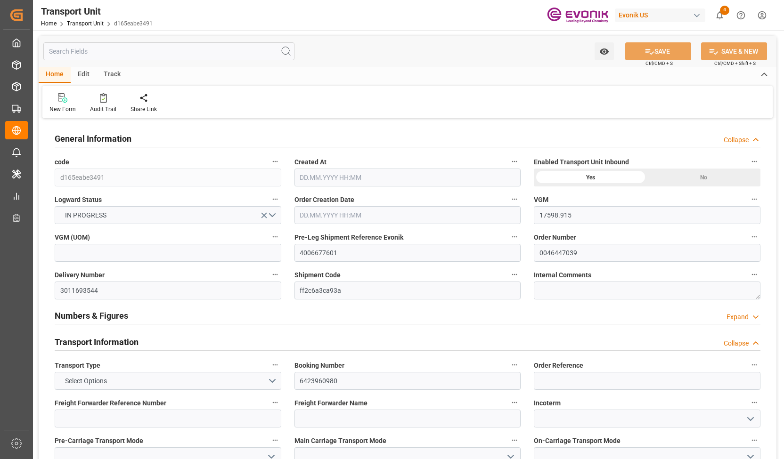
type input "17598.915"
type input "Cosco"
type input "COSCO Shipping Co. Ltd."
type input "USHOU"
type input "INNSA"
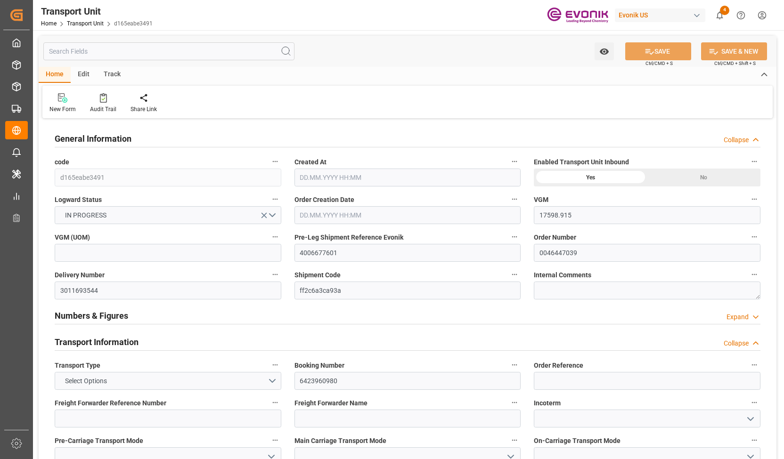
type input "9300790"
type input "USHOU"
type input "INNSA"
type input "9448774"
type input "15733.6"
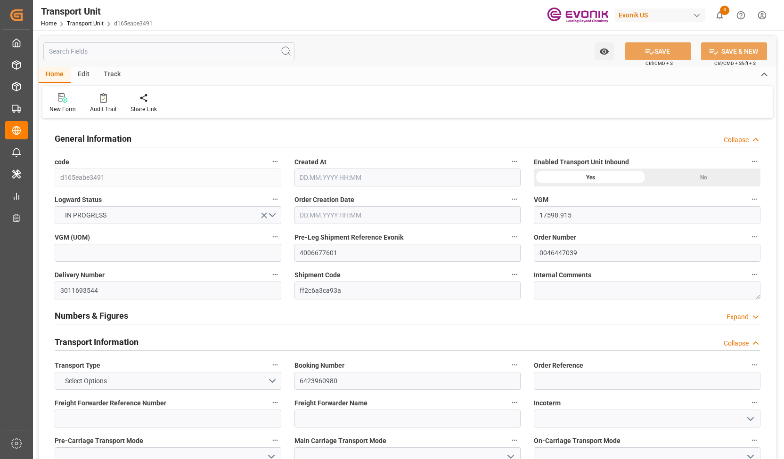
type input "[DATE] 05:33"
type input "[DATE]"
type input "[DATE] 15:12"
type input "[DATE] 11:27"
type input "[DATE] 00:00"
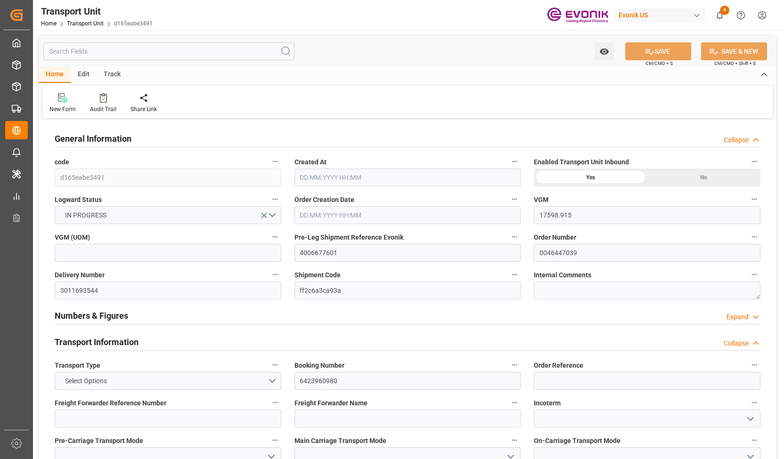
type input "[DATE] 00:00"
type input "[DATE] 01:09"
type input "[DATE] 00:00"
type input "[DATE] 01:00"
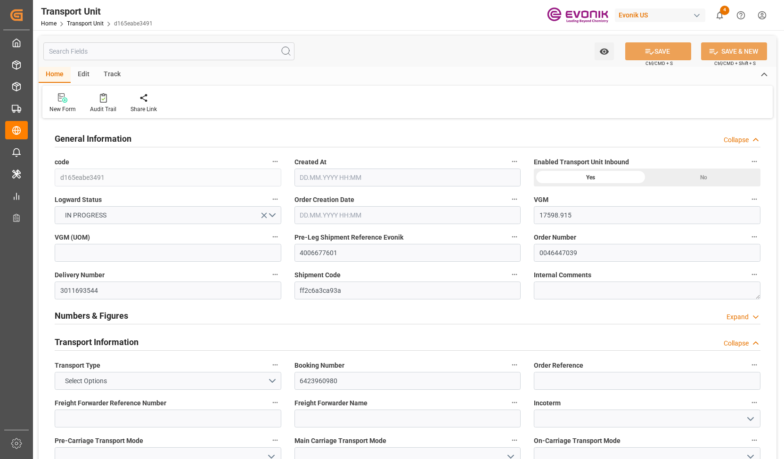
type input "[DATE] 22:00"
type input "[DATE] 16:00"
type input "[DATE]"
type input "[DATE] 04:42"
type input "[DATE] 01:00"
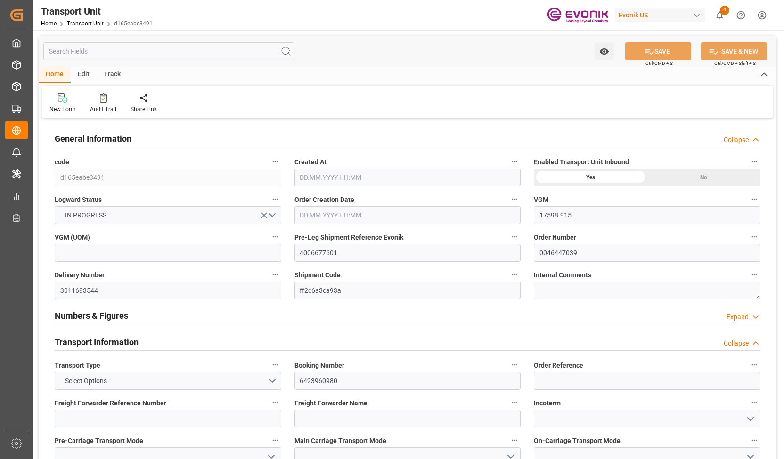
type input "[DATE] 01:20"
type input "[DATE] 06:00"
type input "[DATE] 14:44"
type input "[DATE] 01:00"
type input "[DATE] 23:00"
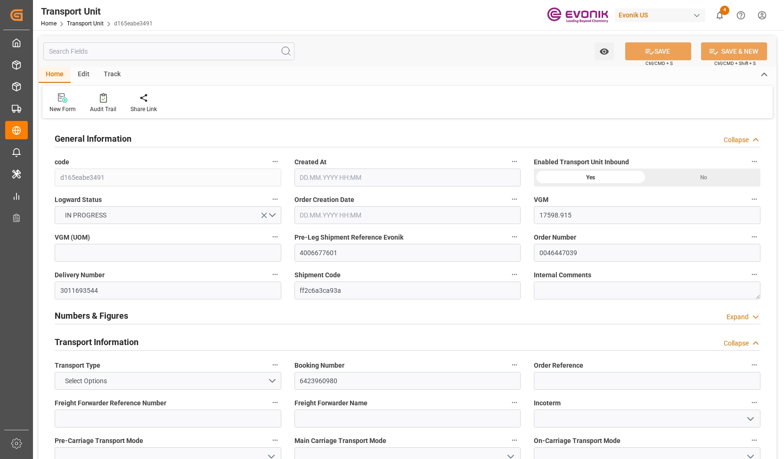
type input "[DATE] 06:10"
click at [112, 72] on div "Track" at bounding box center [112, 75] width 31 height 16
click at [60, 109] on div "Tracking" at bounding box center [60, 109] width 22 height 8
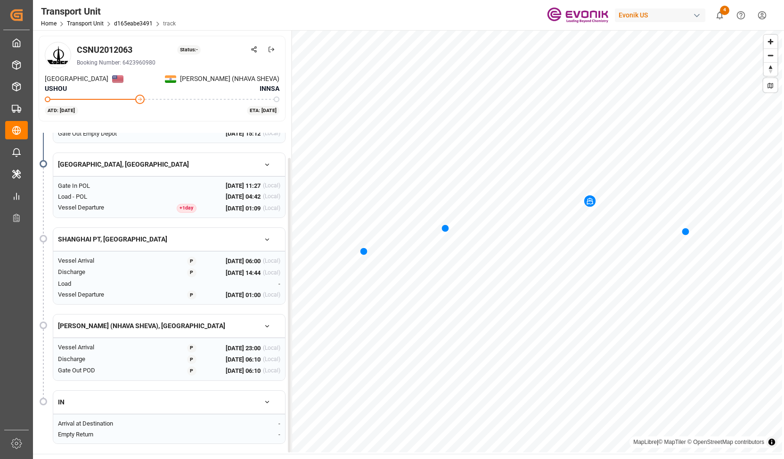
scroll to position [94, 0]
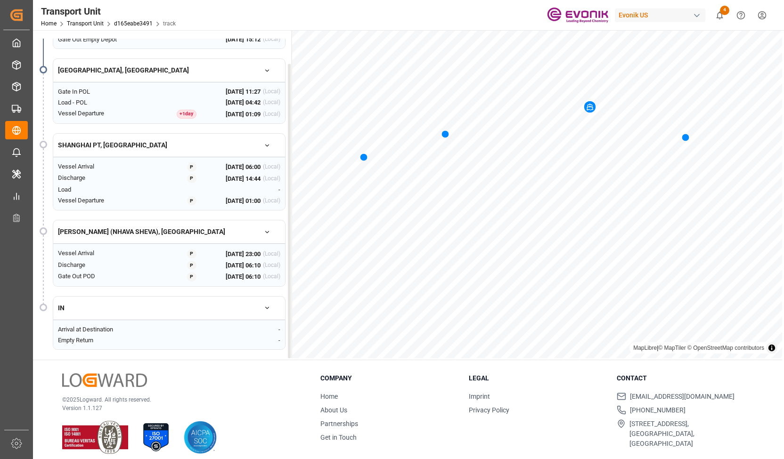
click at [270, 305] on icon "button" at bounding box center [267, 308] width 7 height 7
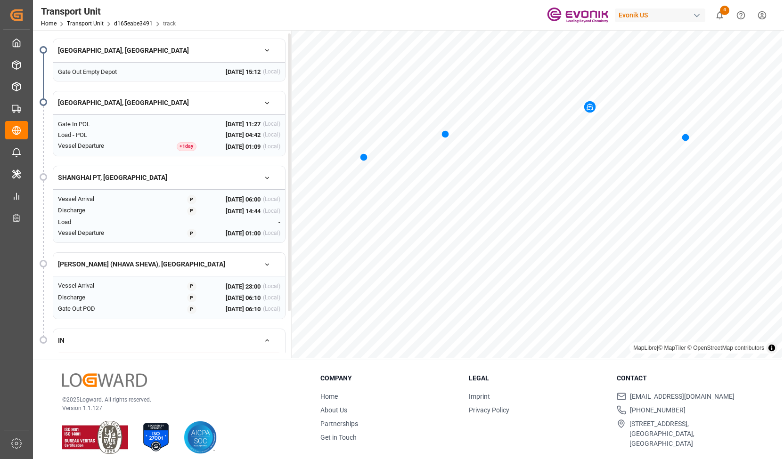
scroll to position [0, 0]
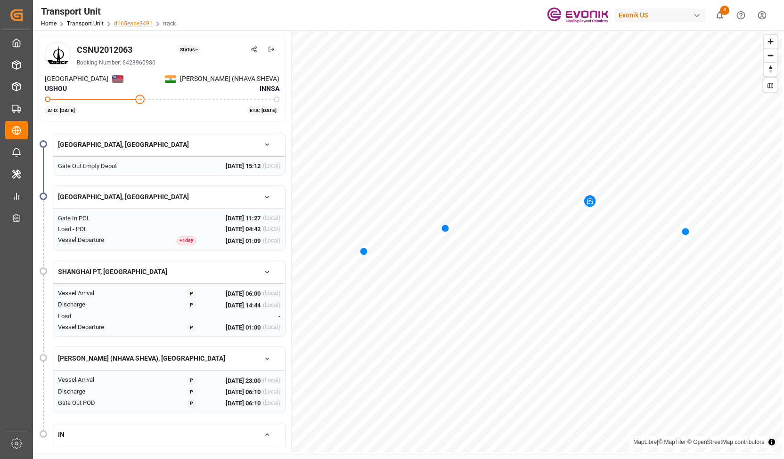
click at [144, 22] on link "d165eabe3491" at bounding box center [133, 23] width 39 height 7
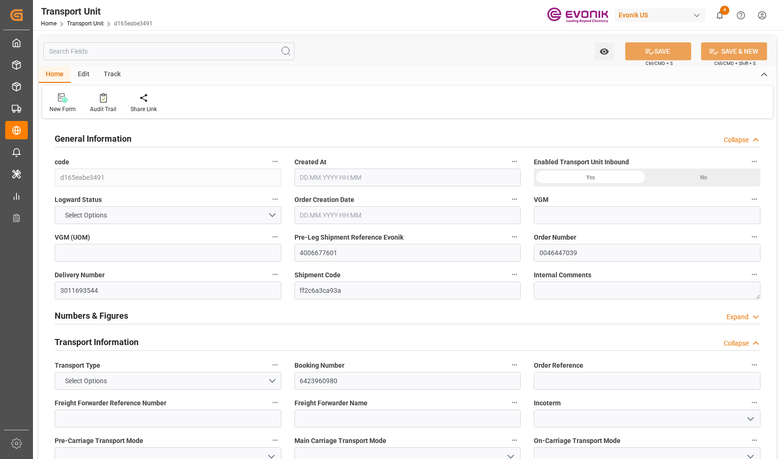
type input "17598.915"
type input "Cosco"
type input "COSCO Shipping Co. Ltd."
type input "USHOU"
type input "INNSA"
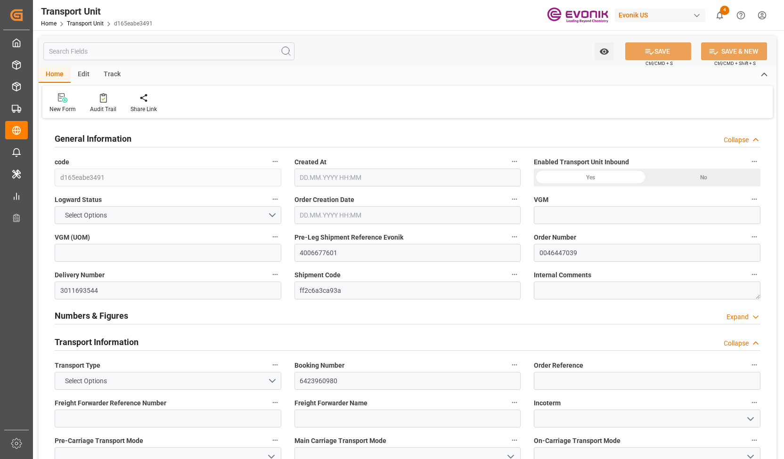
type input "9300790"
type input "USHOU"
type input "INNSA"
type input "9448774"
type input "15733.6"
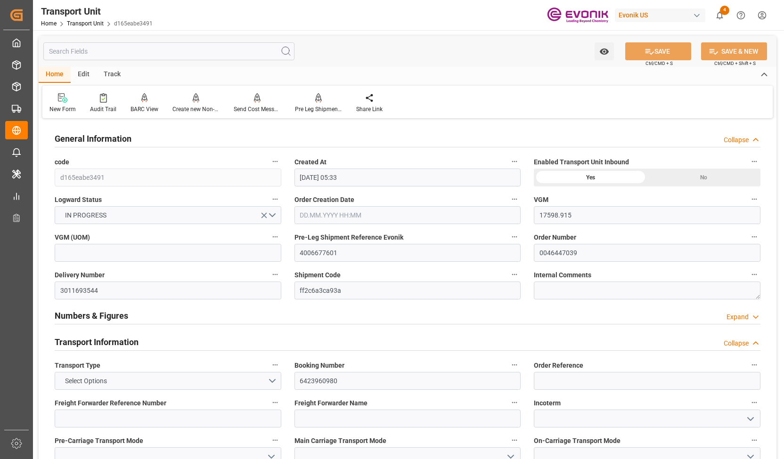
type input "[DATE] 05:33"
type input "[DATE]"
type input "[DATE] 15:12"
type input "[DATE] 11:27"
type input "[DATE] 00:00"
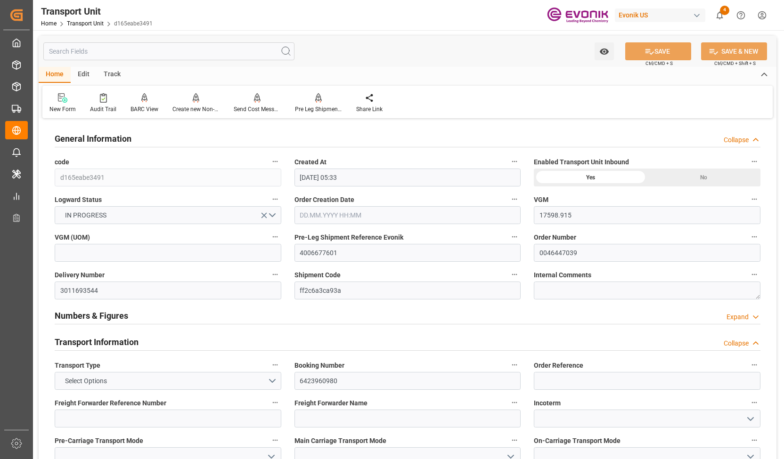
type input "[DATE] 00:00"
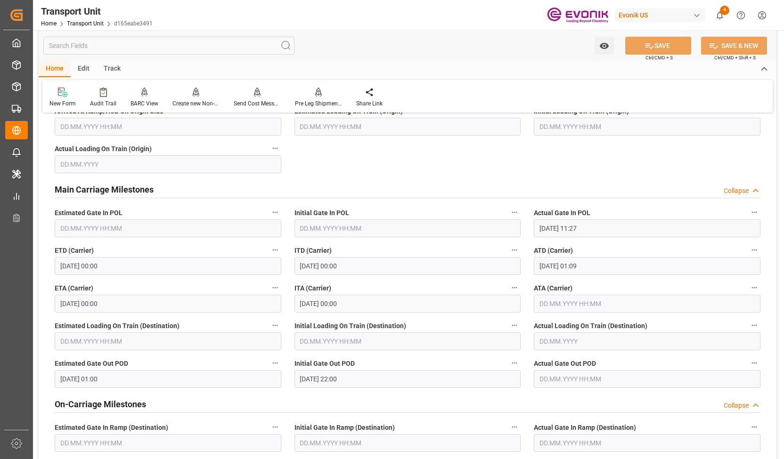
scroll to position [801, 0]
